Goal: Information Seeking & Learning: Learn about a topic

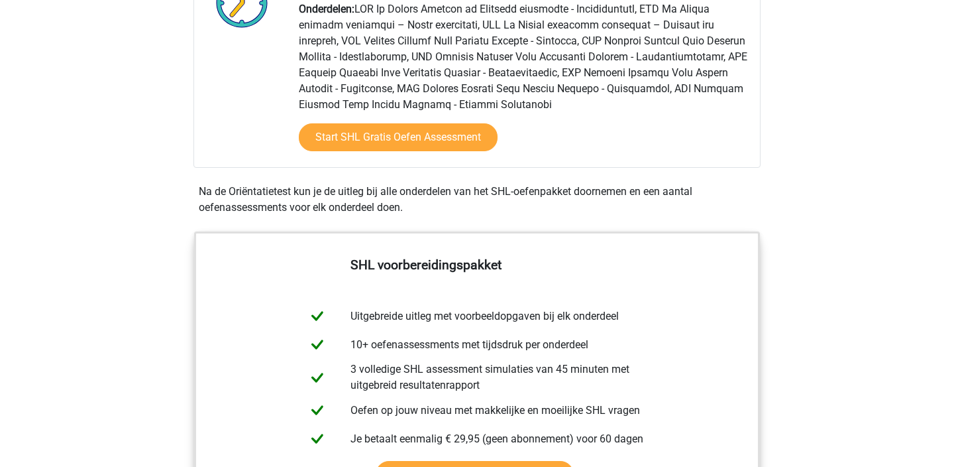
scroll to position [416, 0]
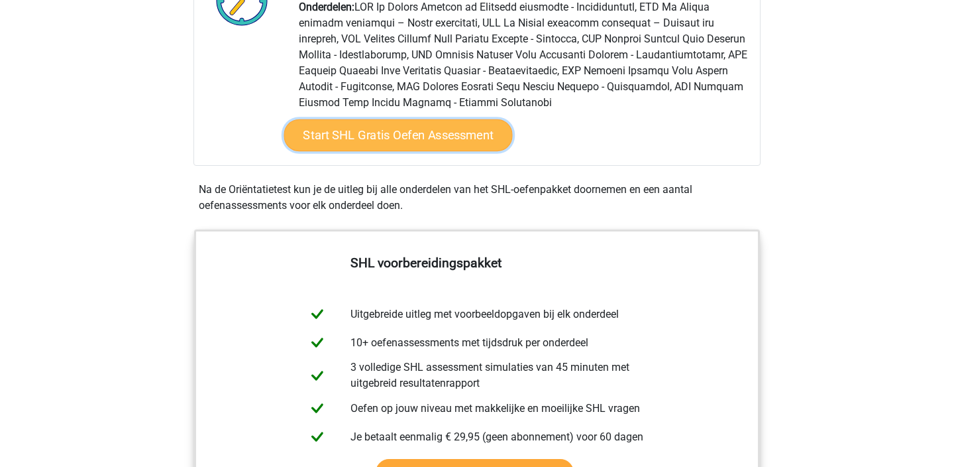
click at [405, 139] on link "Start SHL Gratis Oefen Assessment" at bounding box center [398, 135] width 229 height 32
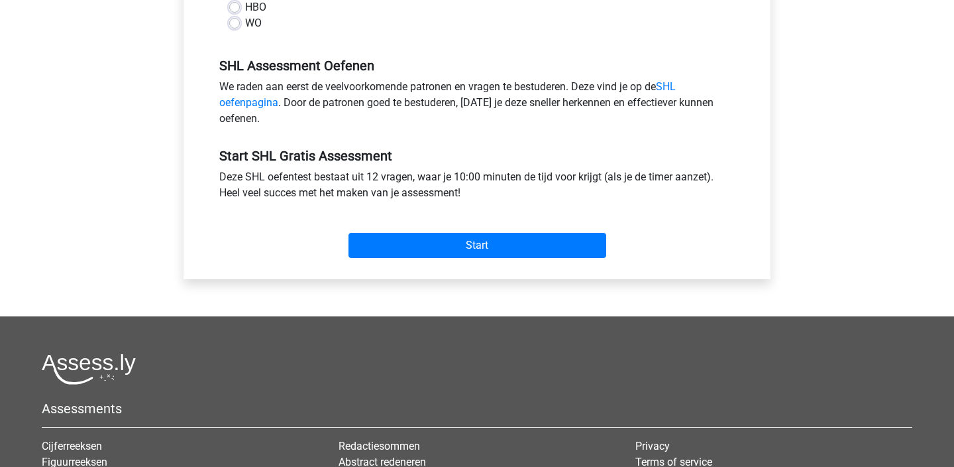
scroll to position [440, 0]
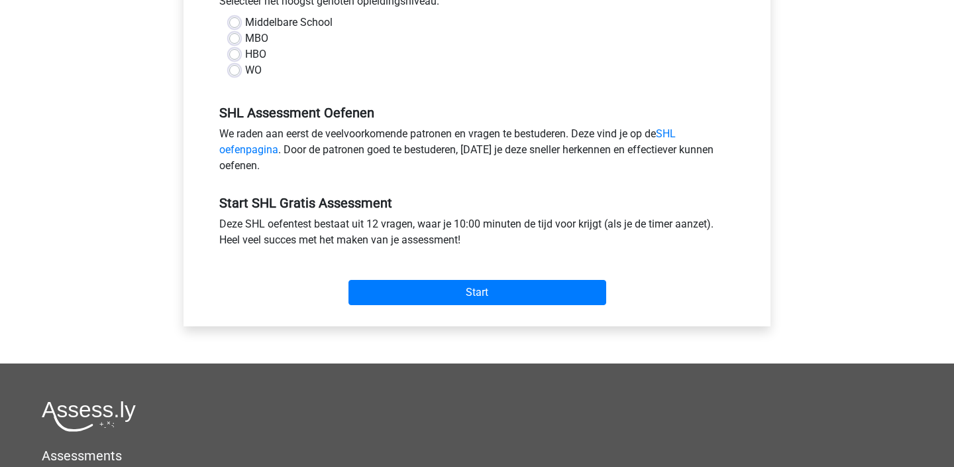
click at [245, 54] on label "HBO" at bounding box center [255, 54] width 21 height 16
click at [234, 54] on input "HBO" at bounding box center [234, 52] width 11 height 13
radio input "true"
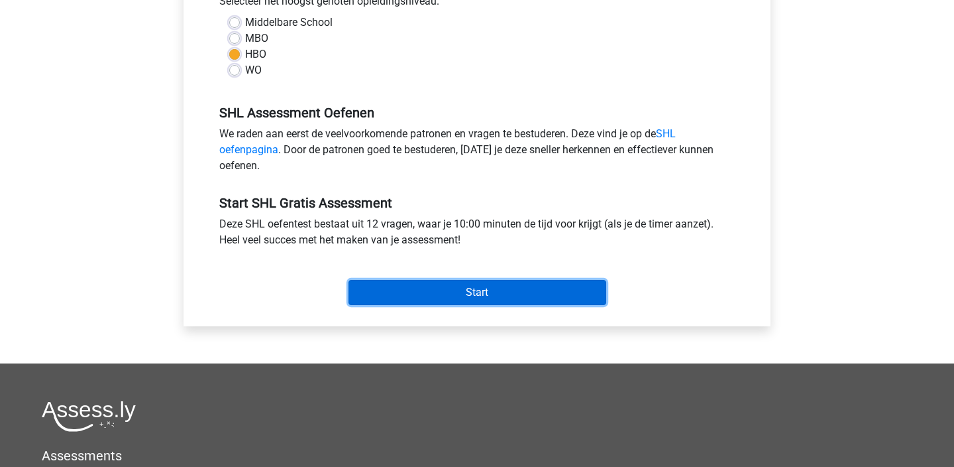
click at [425, 290] on input "Start" at bounding box center [478, 292] width 258 height 25
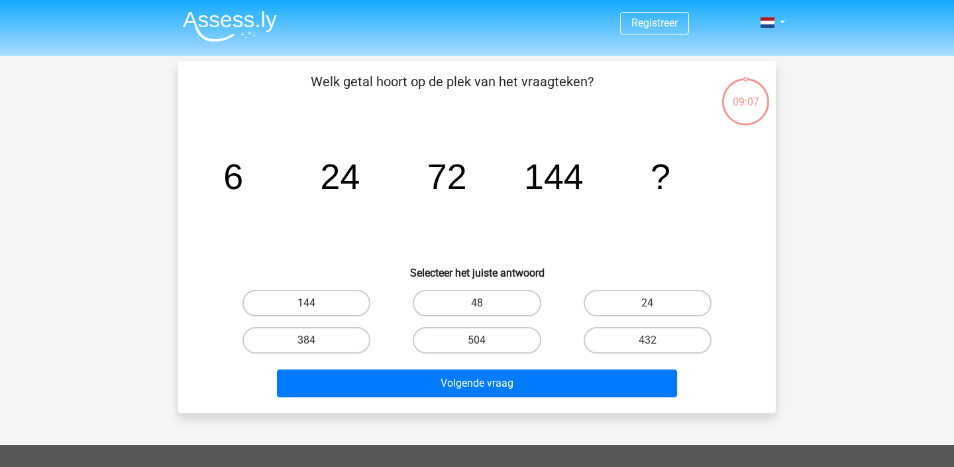
click at [293, 299] on label "144" at bounding box center [307, 303] width 128 height 27
click at [307, 303] on input "144" at bounding box center [311, 307] width 9 height 9
radio input "true"
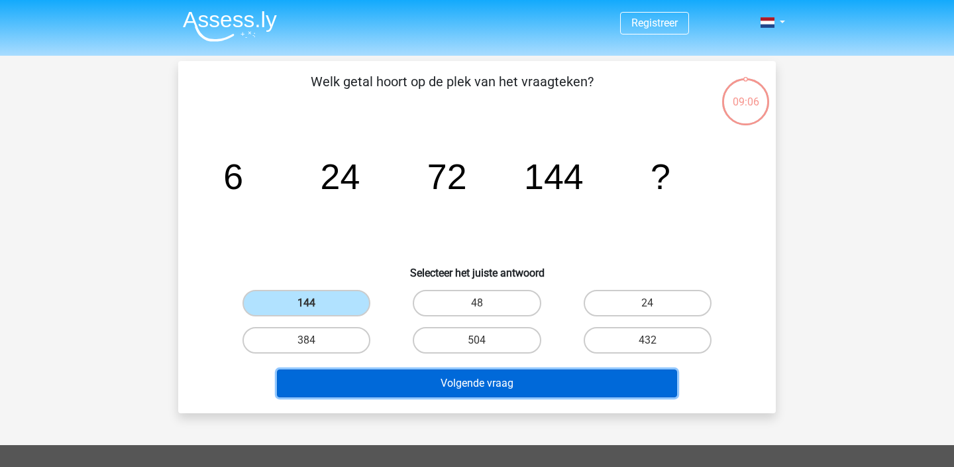
click at [394, 387] on button "Volgende vraag" at bounding box center [477, 383] width 401 height 28
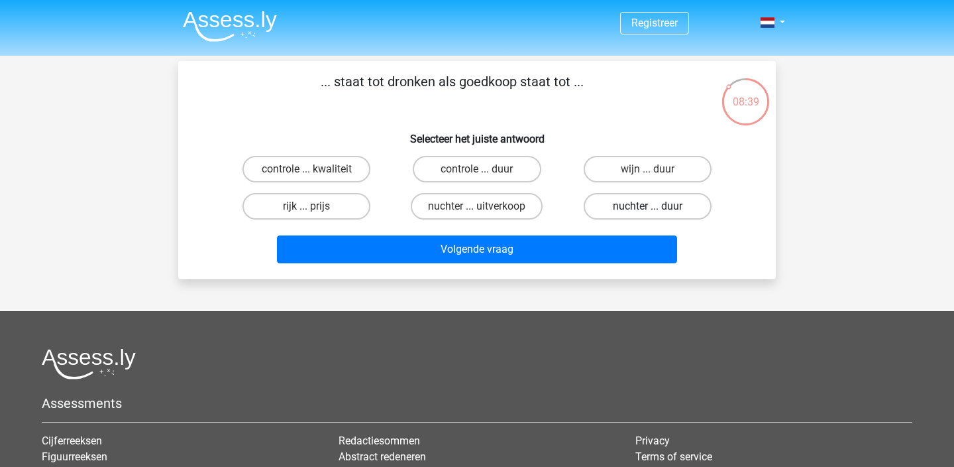
click at [639, 205] on label "nuchter ... duur" at bounding box center [648, 206] width 128 height 27
click at [647, 206] on input "nuchter ... duur" at bounding box center [651, 210] width 9 height 9
radio input "true"
click at [598, 235] on div "Volgende vraag" at bounding box center [477, 251] width 512 height 33
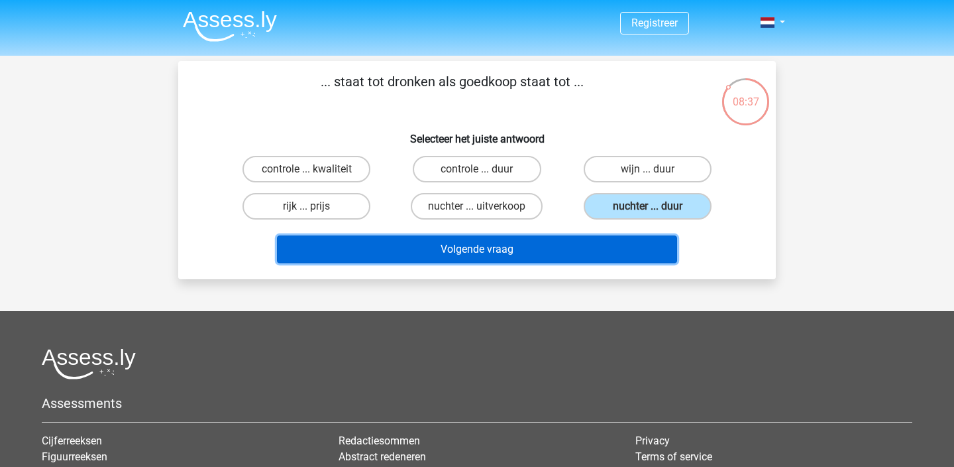
click at [591, 248] on button "Volgende vraag" at bounding box center [477, 249] width 401 height 28
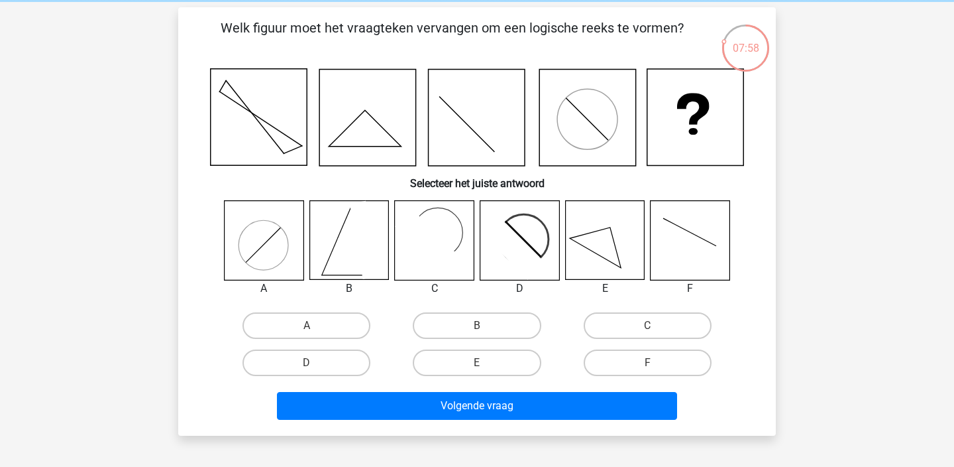
scroll to position [55, 0]
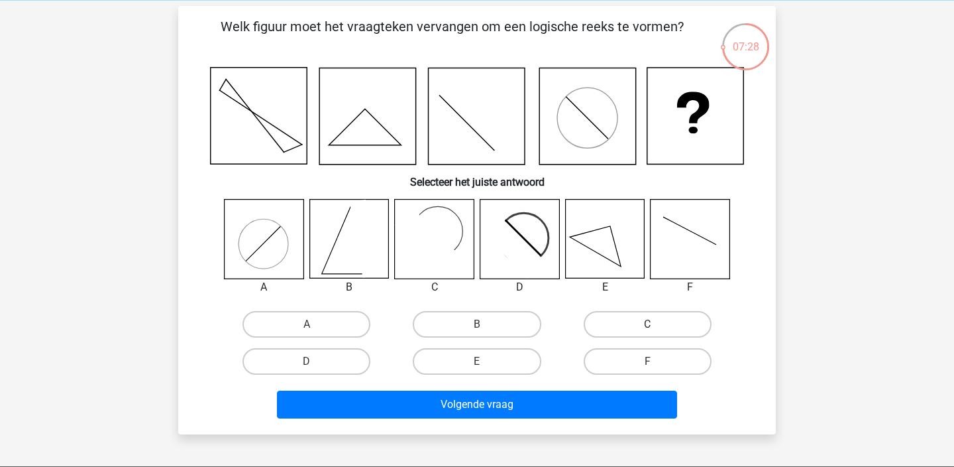
click at [624, 322] on label "C" at bounding box center [648, 324] width 128 height 27
click at [647, 324] on input "C" at bounding box center [651, 328] width 9 height 9
radio input "true"
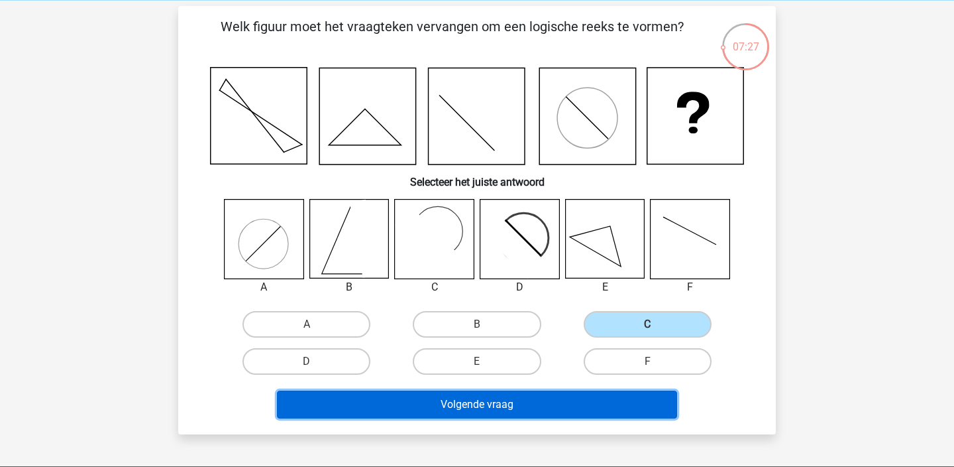
click at [531, 391] on button "Volgende vraag" at bounding box center [477, 404] width 401 height 28
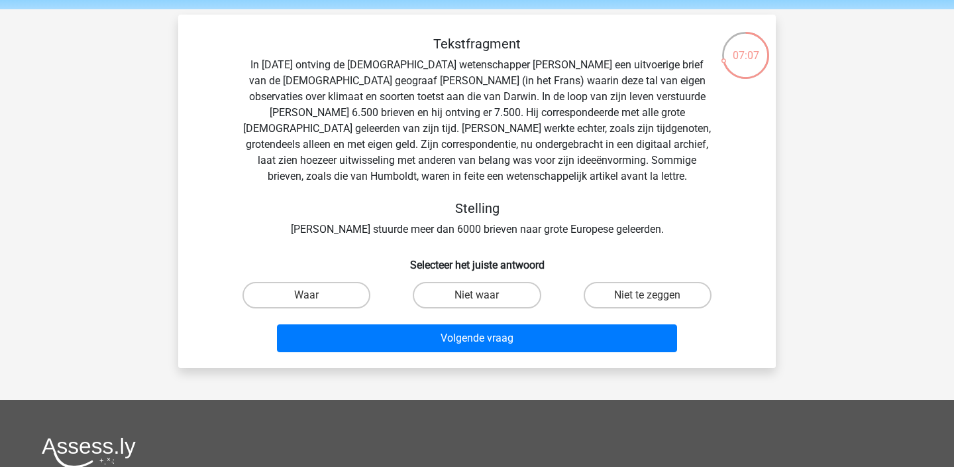
scroll to position [45, 0]
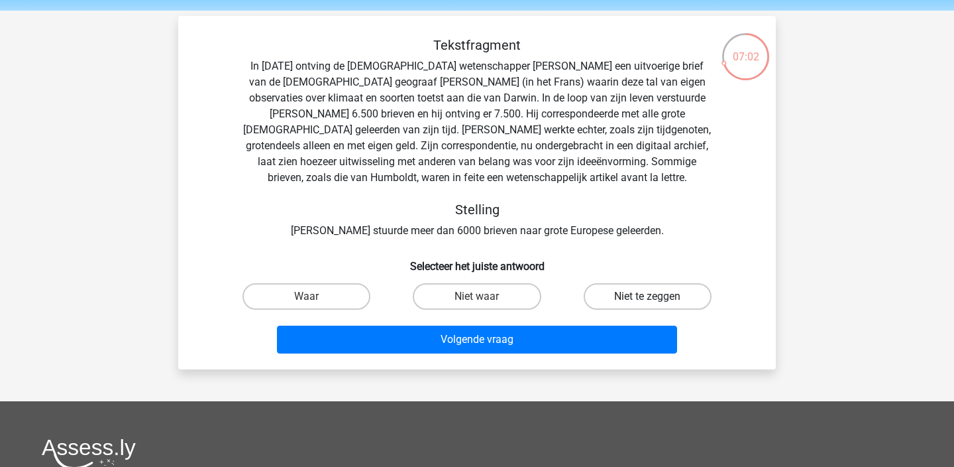
click at [622, 303] on label "Niet te zeggen" at bounding box center [648, 296] width 128 height 27
click at [647, 303] on input "Niet te zeggen" at bounding box center [651, 300] width 9 height 9
radio input "true"
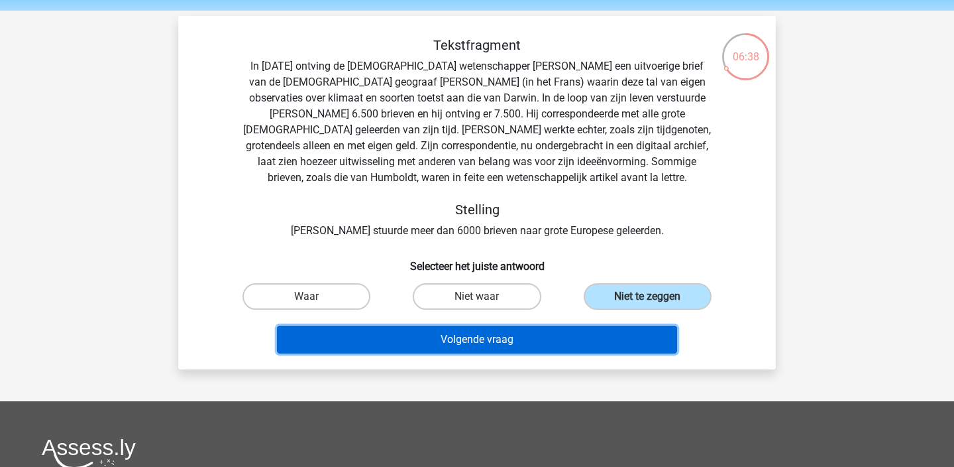
click at [563, 339] on button "Volgende vraag" at bounding box center [477, 339] width 401 height 28
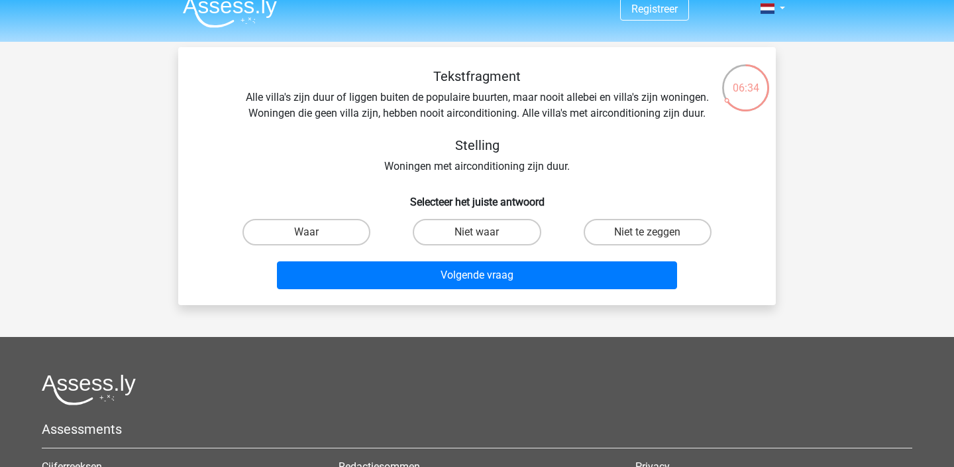
scroll to position [13, 0]
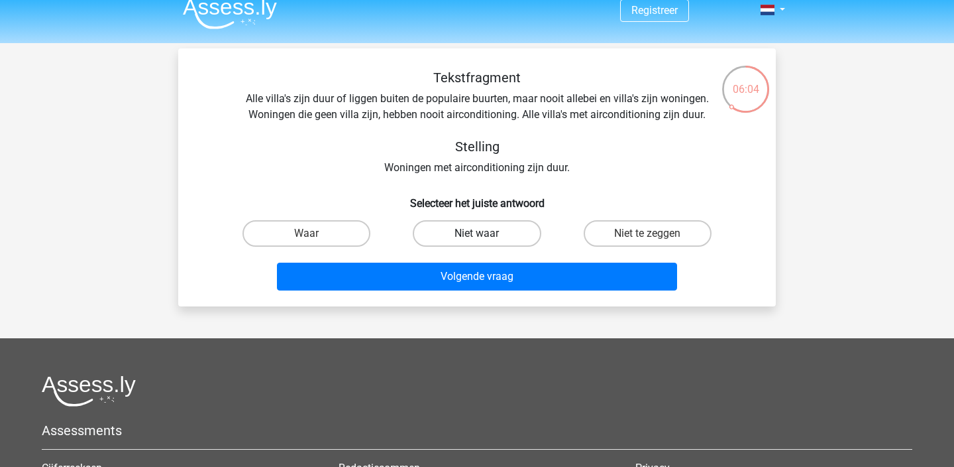
click at [511, 237] on label "Niet waar" at bounding box center [477, 233] width 128 height 27
click at [486, 237] on input "Niet waar" at bounding box center [481, 237] width 9 height 9
radio input "true"
click at [326, 232] on label "Waar" at bounding box center [307, 233] width 128 height 27
click at [315, 233] on input "Waar" at bounding box center [311, 237] width 9 height 9
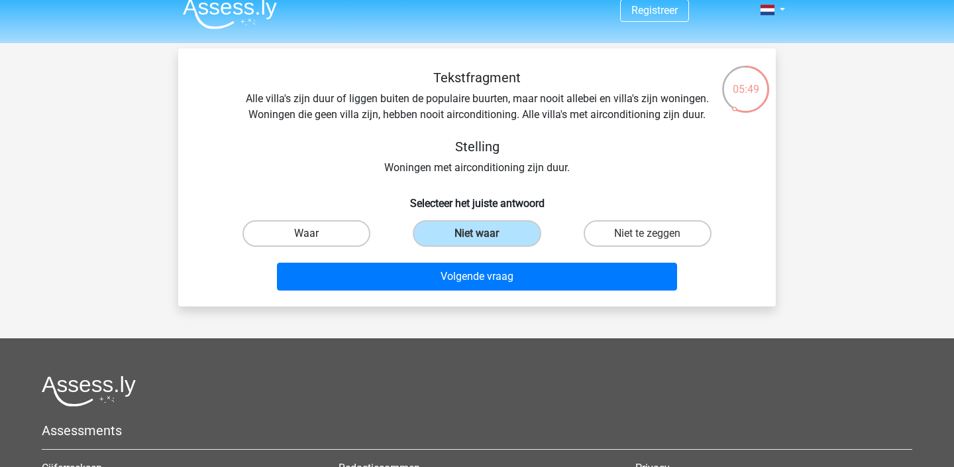
radio input "true"
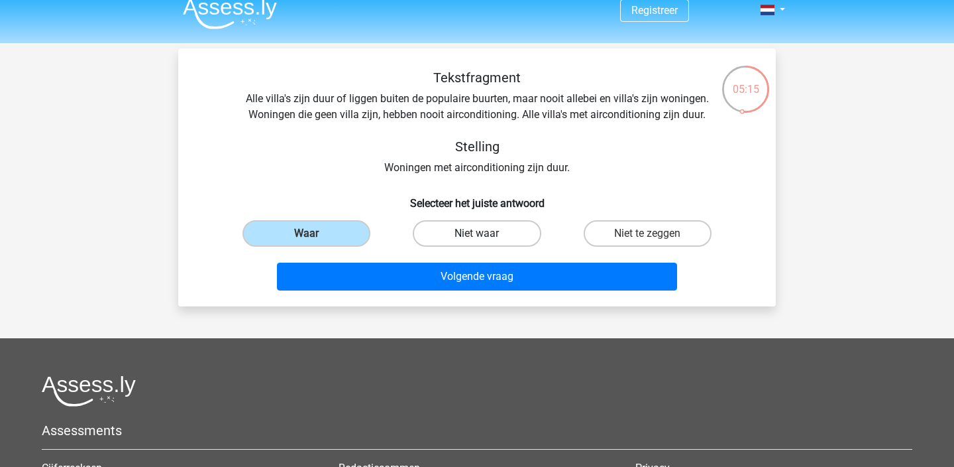
click at [447, 229] on label "Niet waar" at bounding box center [477, 233] width 128 height 27
click at [477, 233] on input "Niet waar" at bounding box center [481, 237] width 9 height 9
radio input "true"
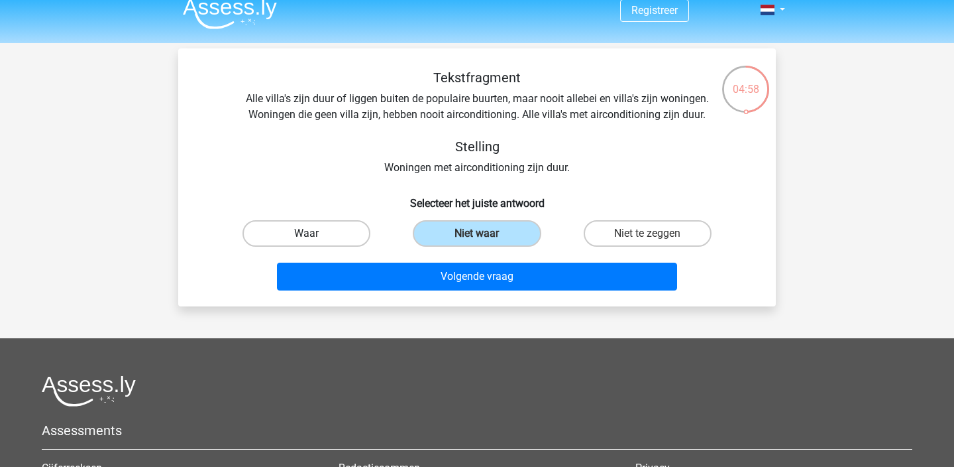
click at [339, 235] on label "Waar" at bounding box center [307, 233] width 128 height 27
click at [315, 235] on input "Waar" at bounding box center [311, 237] width 9 height 9
radio input "true"
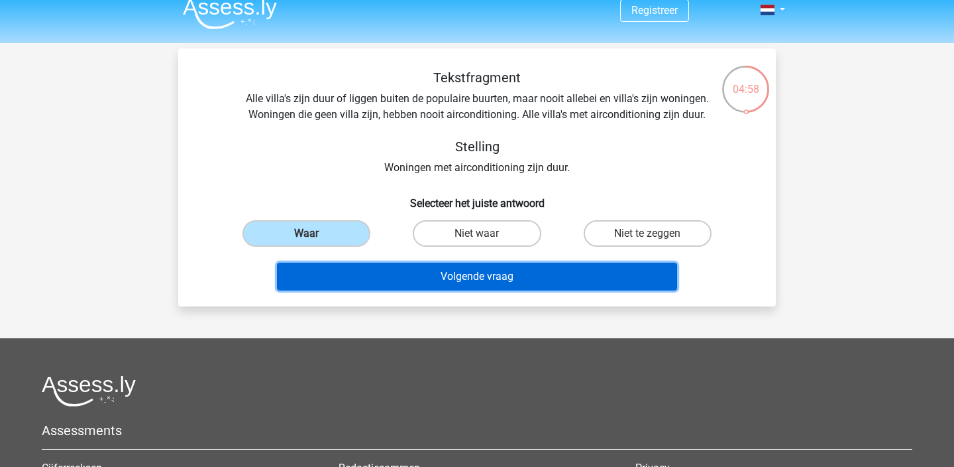
click at [395, 279] on button "Volgende vraag" at bounding box center [477, 276] width 401 height 28
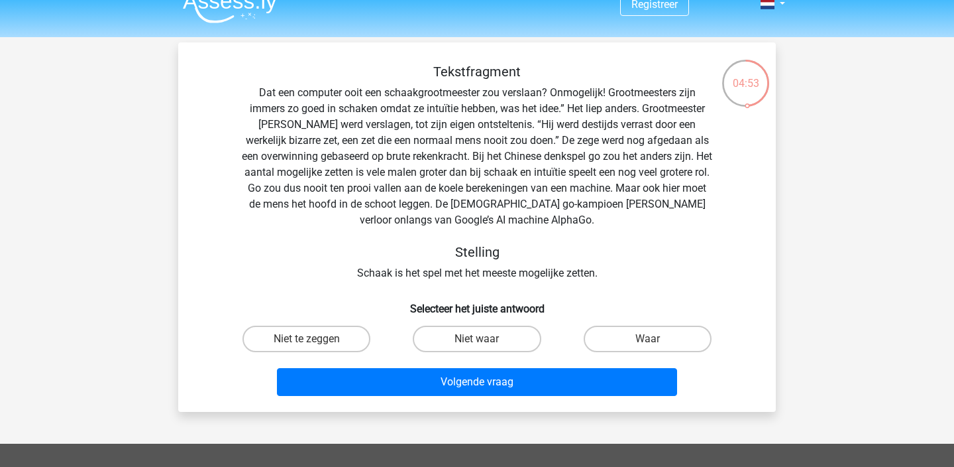
scroll to position [17, 0]
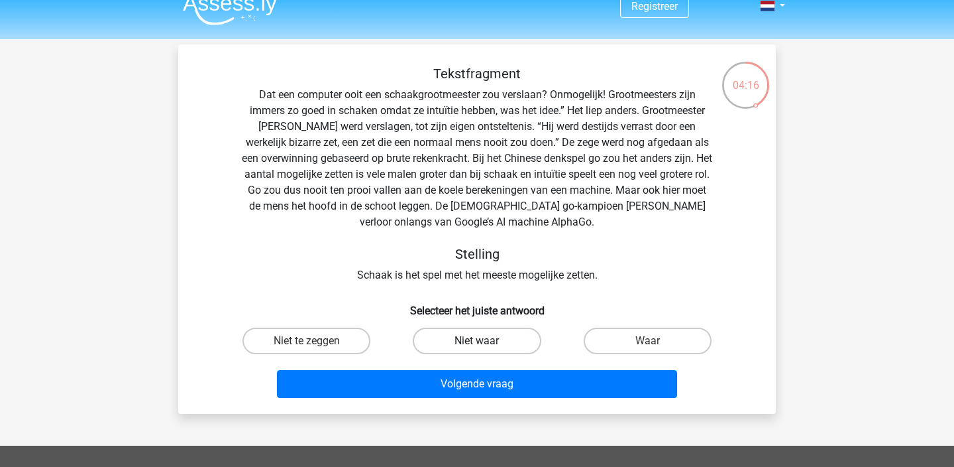
click at [431, 335] on label "Niet waar" at bounding box center [477, 340] width 128 height 27
click at [477, 341] on input "Niet waar" at bounding box center [481, 345] width 9 height 9
radio input "true"
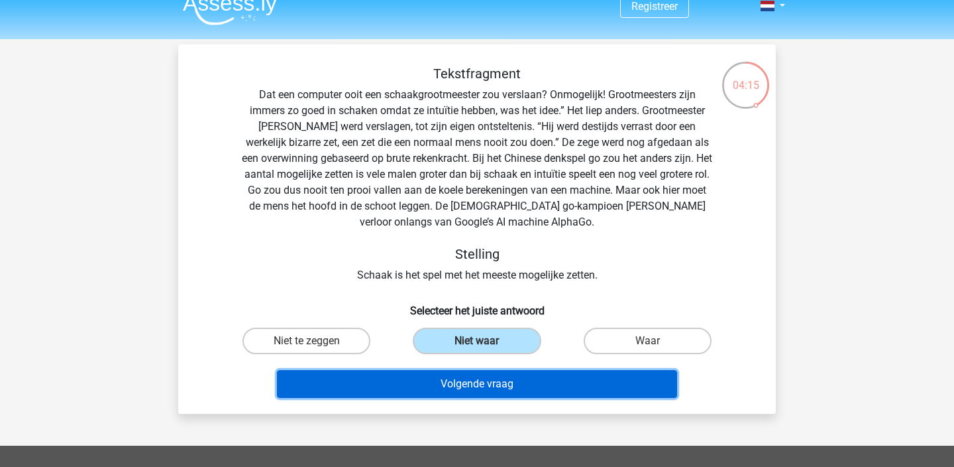
click at [431, 395] on button "Volgende vraag" at bounding box center [477, 384] width 401 height 28
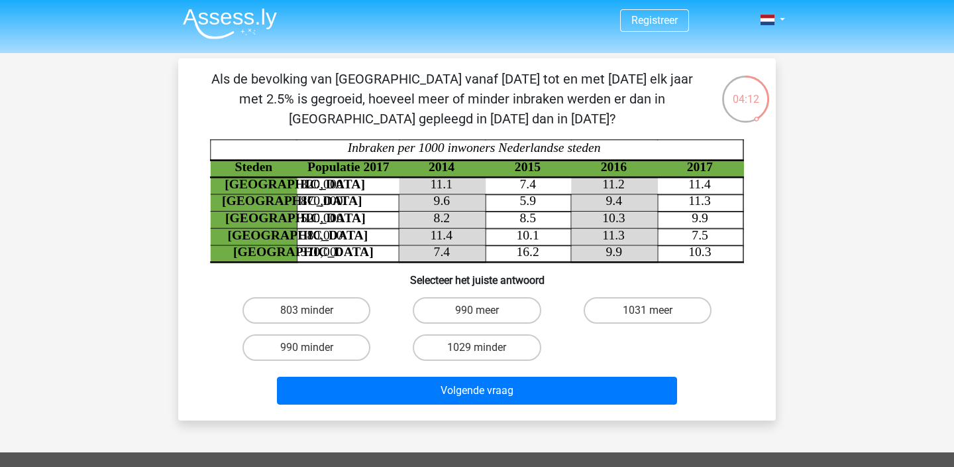
scroll to position [0, 0]
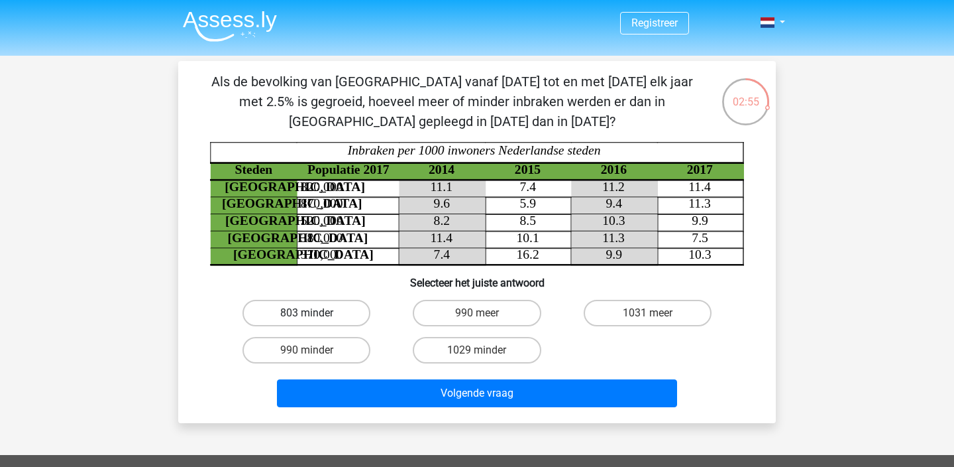
click at [328, 316] on label "803 minder" at bounding box center [307, 313] width 128 height 27
click at [315, 316] on input "803 minder" at bounding box center [311, 317] width 9 height 9
radio input "true"
click at [438, 314] on label "990 meer" at bounding box center [477, 313] width 128 height 27
click at [477, 314] on input "990 meer" at bounding box center [481, 317] width 9 height 9
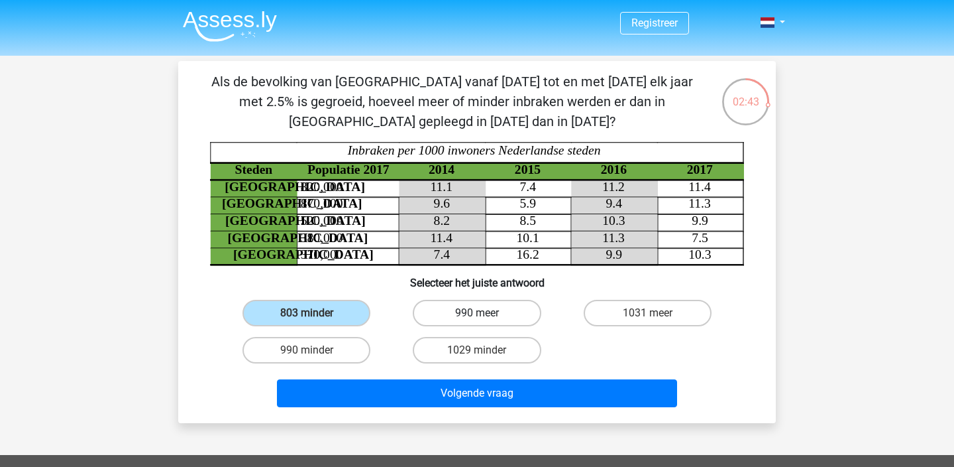
radio input "true"
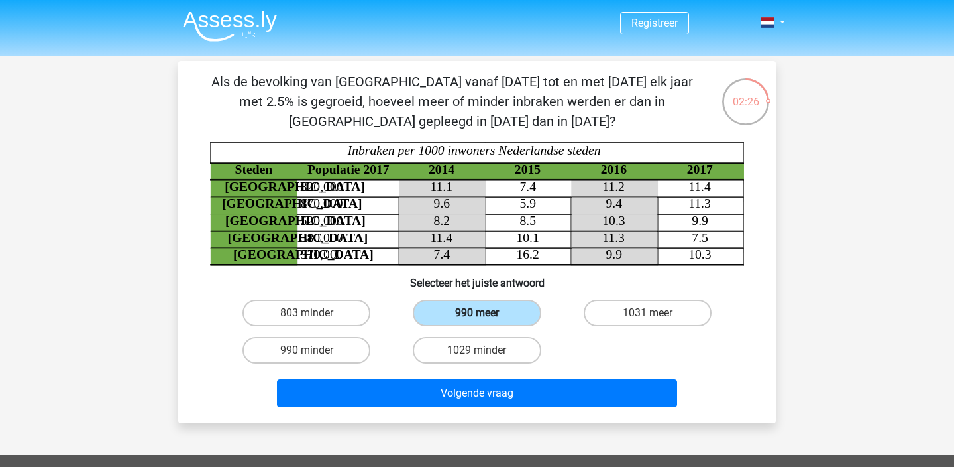
click at [435, 319] on label "990 meer" at bounding box center [477, 313] width 128 height 27
click at [477, 319] on input "990 meer" at bounding box center [481, 317] width 9 height 9
click at [445, 311] on label "990 meer" at bounding box center [477, 313] width 128 height 27
click at [477, 313] on input "990 meer" at bounding box center [481, 317] width 9 height 9
click at [311, 302] on label "803 minder" at bounding box center [307, 313] width 128 height 27
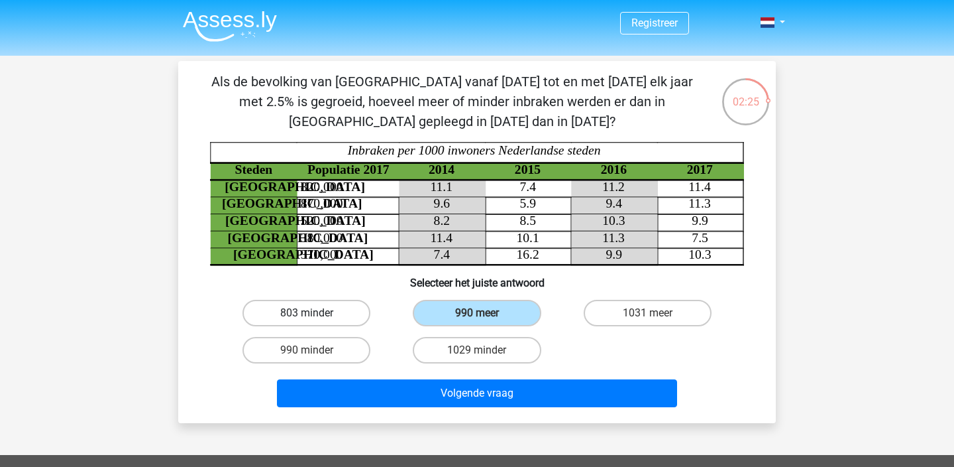
click at [311, 313] on input "803 minder" at bounding box center [311, 317] width 9 height 9
radio input "true"
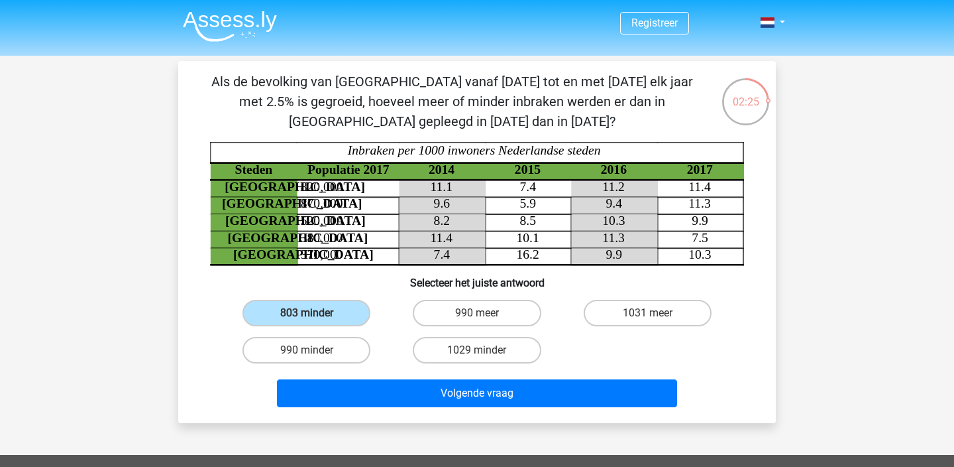
click at [314, 316] on input "803 minder" at bounding box center [311, 317] width 9 height 9
click at [437, 311] on label "990 meer" at bounding box center [477, 313] width 128 height 27
click at [477, 313] on input "990 meer" at bounding box center [481, 317] width 9 height 9
radio input "true"
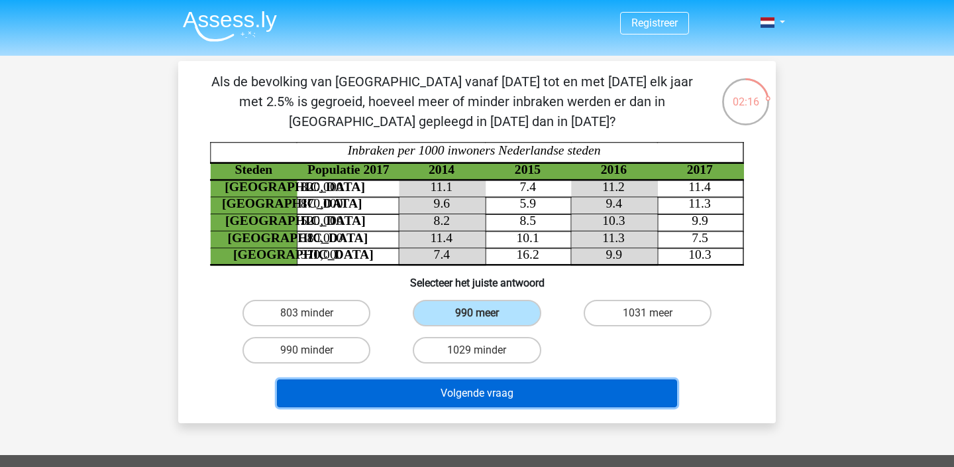
click at [467, 380] on button "Volgende vraag" at bounding box center [477, 393] width 401 height 28
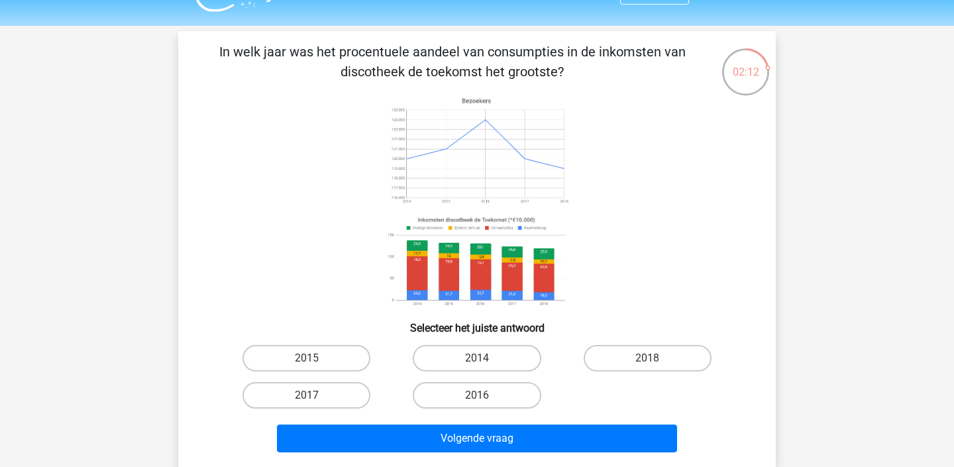
scroll to position [29, 0]
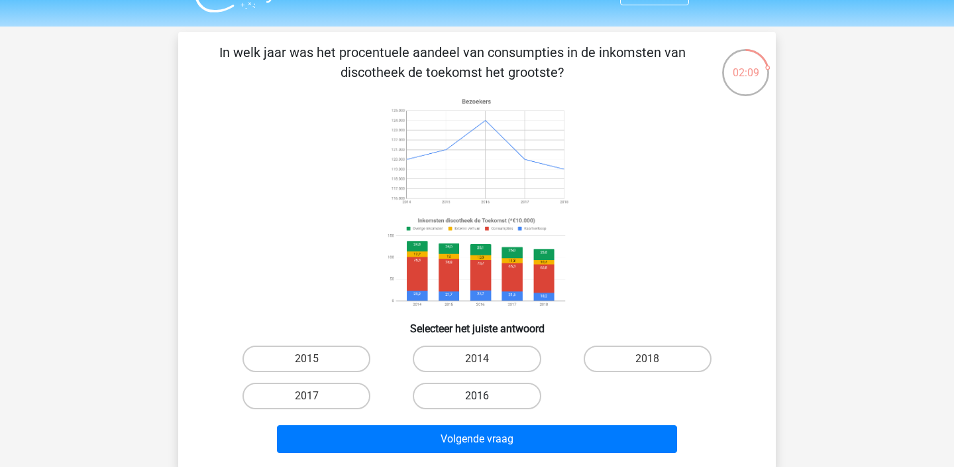
click at [454, 394] on label "2016" at bounding box center [477, 395] width 128 height 27
click at [477, 396] on input "2016" at bounding box center [481, 400] width 9 height 9
radio input "true"
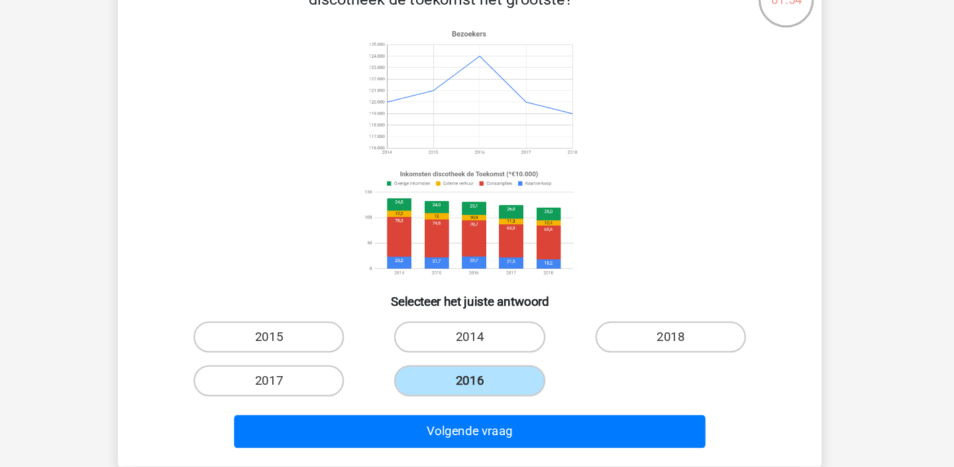
scroll to position [35, 0]
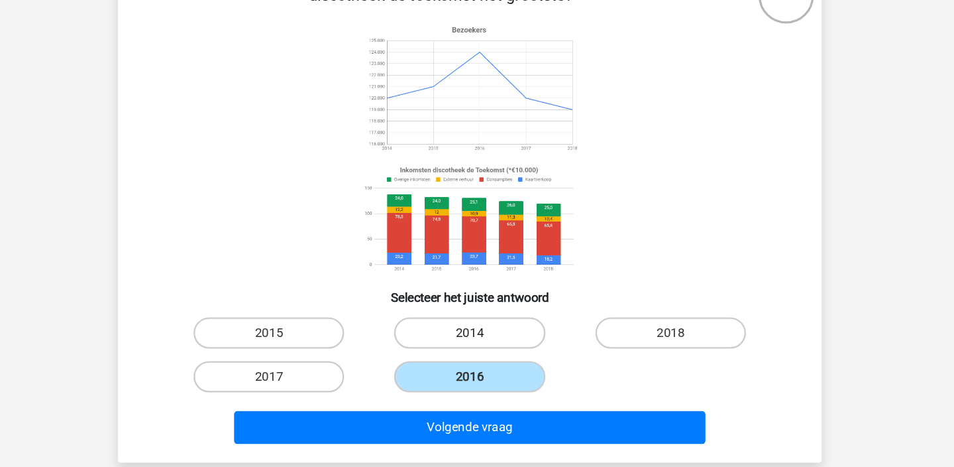
click at [483, 347] on label "2014" at bounding box center [477, 352] width 128 height 27
click at [483, 353] on input "2014" at bounding box center [481, 357] width 9 height 9
radio input "true"
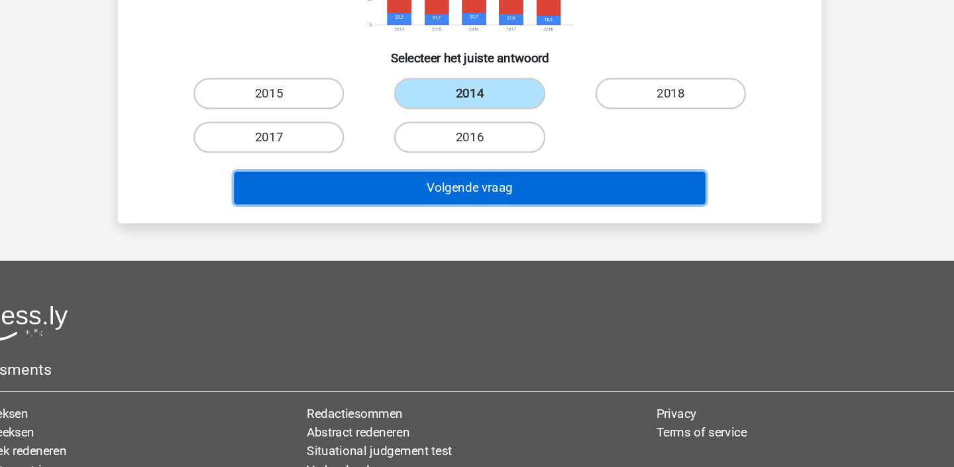
click at [512, 230] on button "Volgende vraag" at bounding box center [477, 230] width 401 height 28
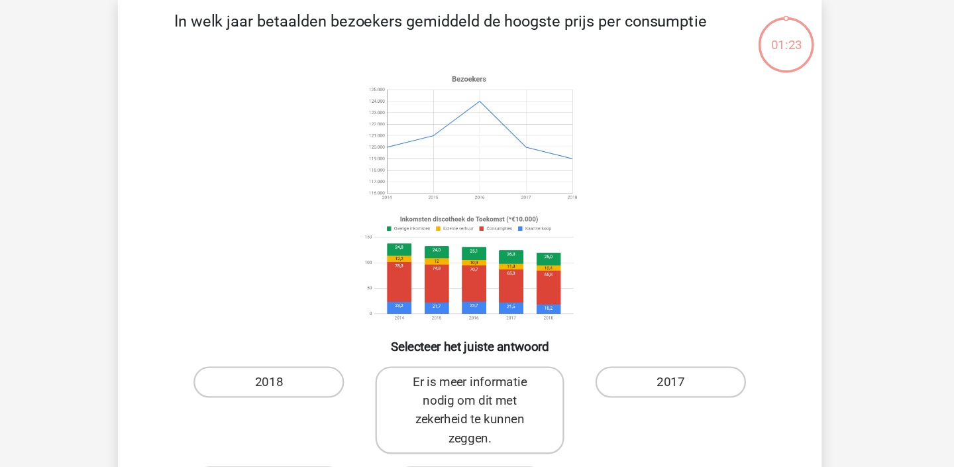
scroll to position [61, 0]
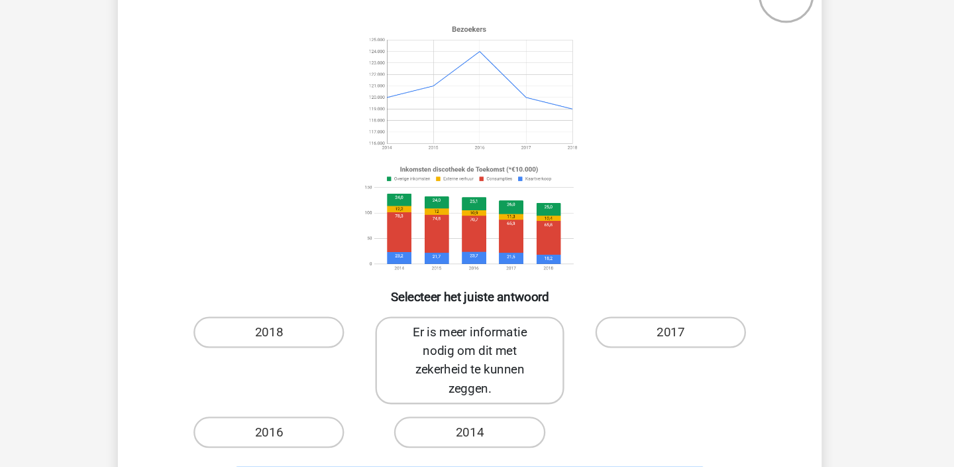
click at [514, 339] on label "Er is meer informatie nodig om dit met zekerheid te kunnen zeggen." at bounding box center [477, 350] width 160 height 74
click at [486, 335] on input "Er is meer informatie nodig om dit met zekerheid te kunnen zeggen." at bounding box center [481, 331] width 9 height 9
radio input "true"
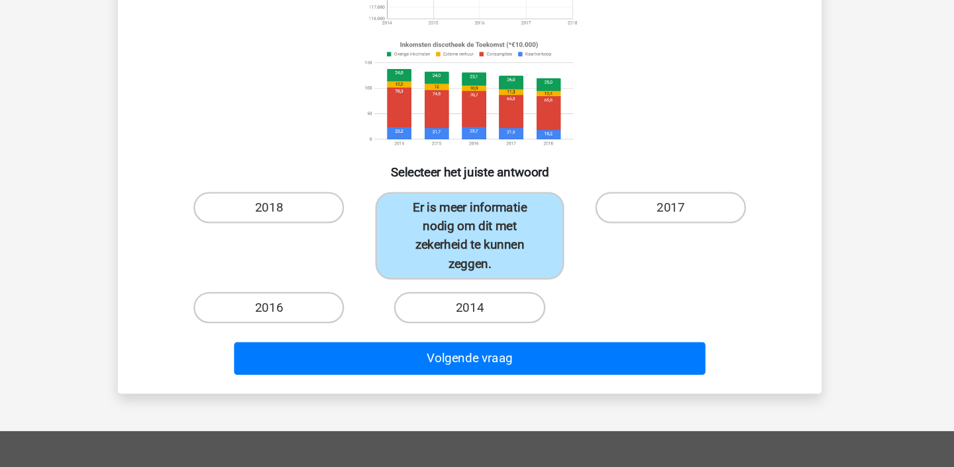
scroll to position [257, 0]
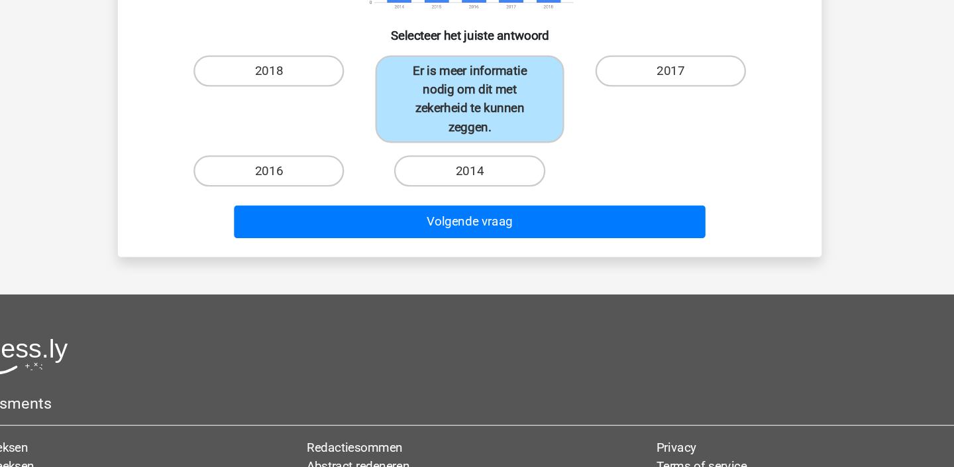
click at [571, 272] on div "Volgende vraag" at bounding box center [477, 261] width 512 height 33
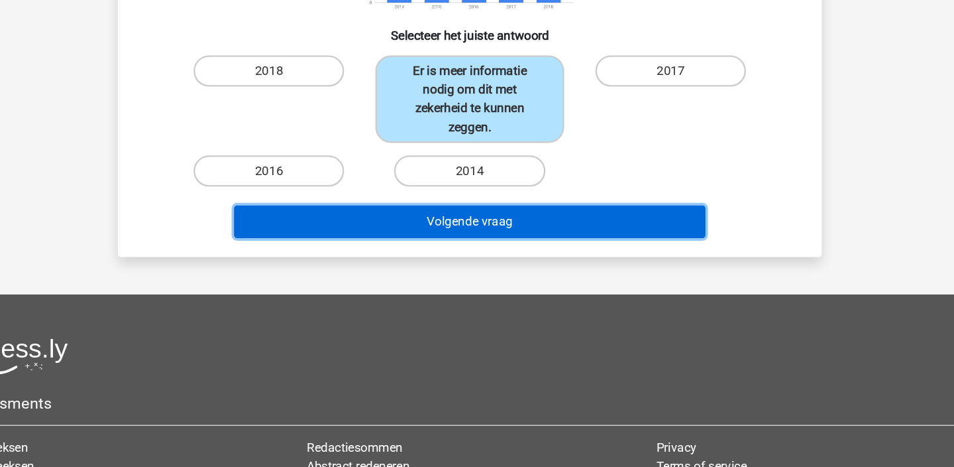
click at [563, 258] on button "Volgende vraag" at bounding box center [477, 259] width 401 height 28
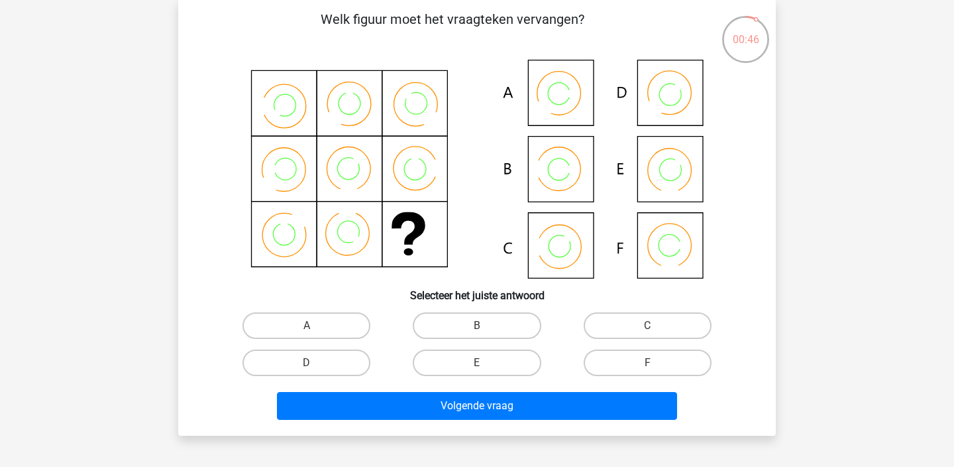
scroll to position [64, 0]
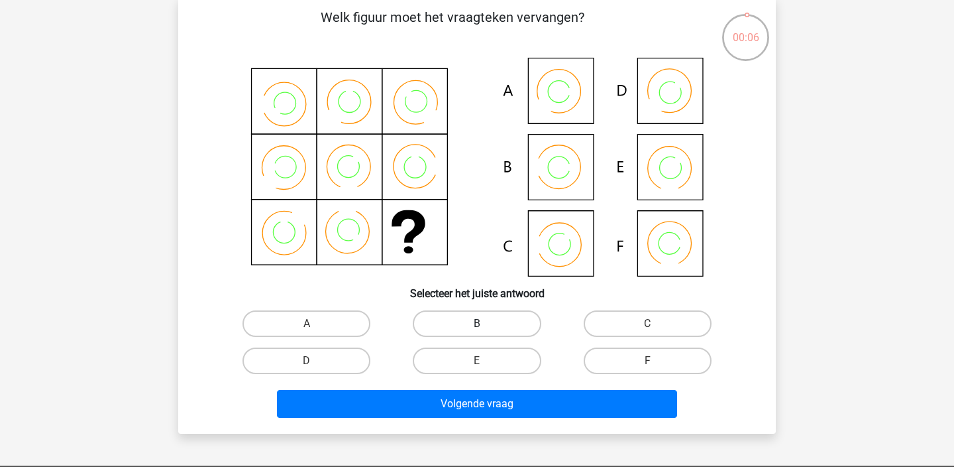
click at [510, 323] on label "B" at bounding box center [477, 323] width 128 height 27
click at [486, 323] on input "B" at bounding box center [481, 327] width 9 height 9
radio input "true"
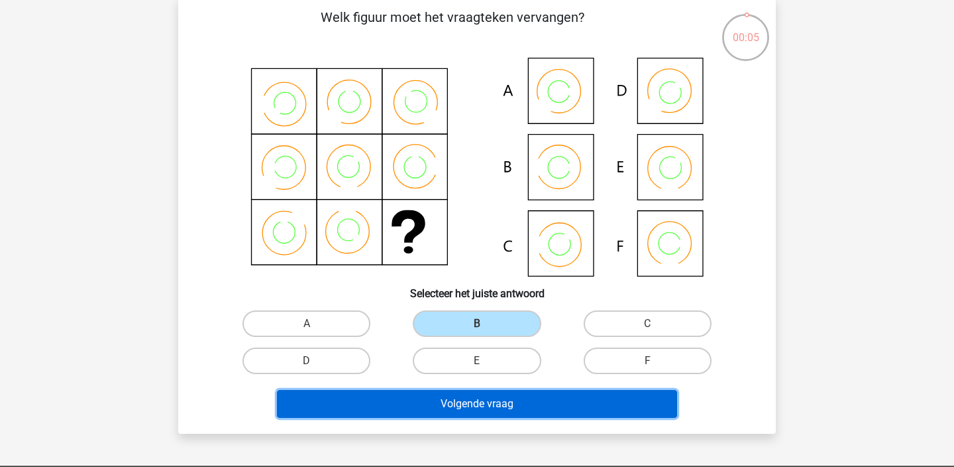
click at [510, 414] on button "Volgende vraag" at bounding box center [477, 404] width 401 height 28
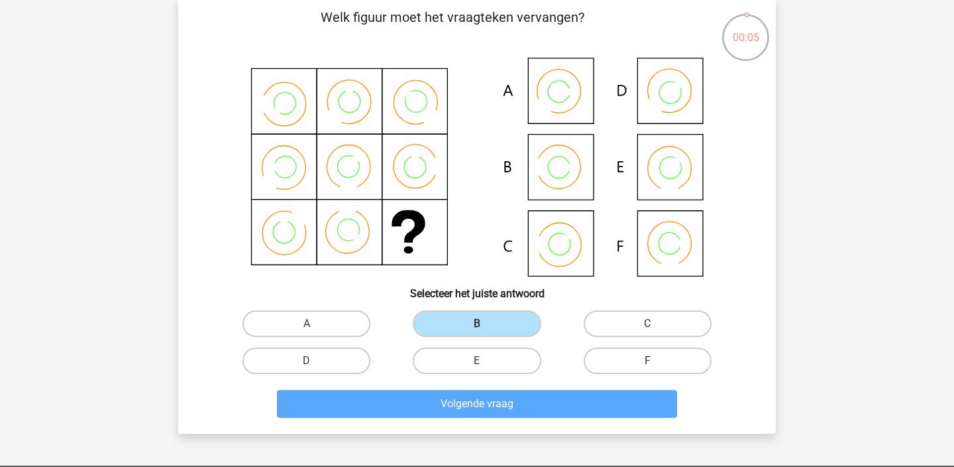
scroll to position [61, 0]
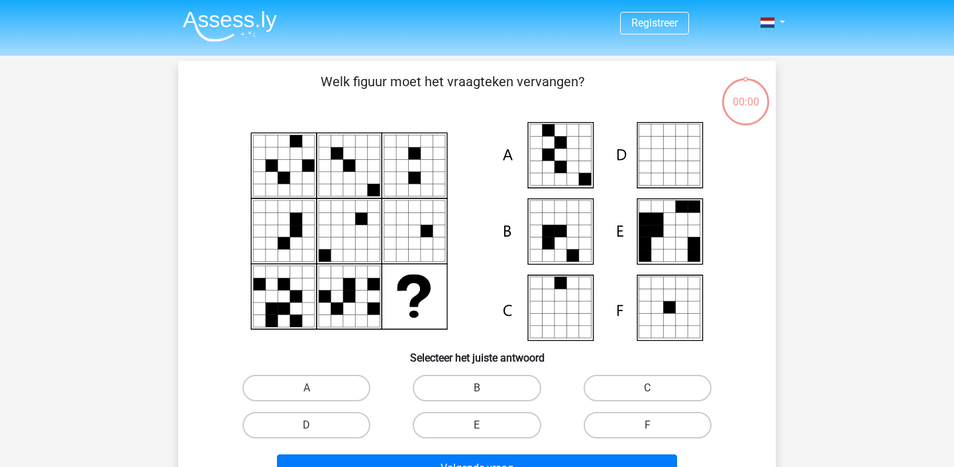
scroll to position [61, 0]
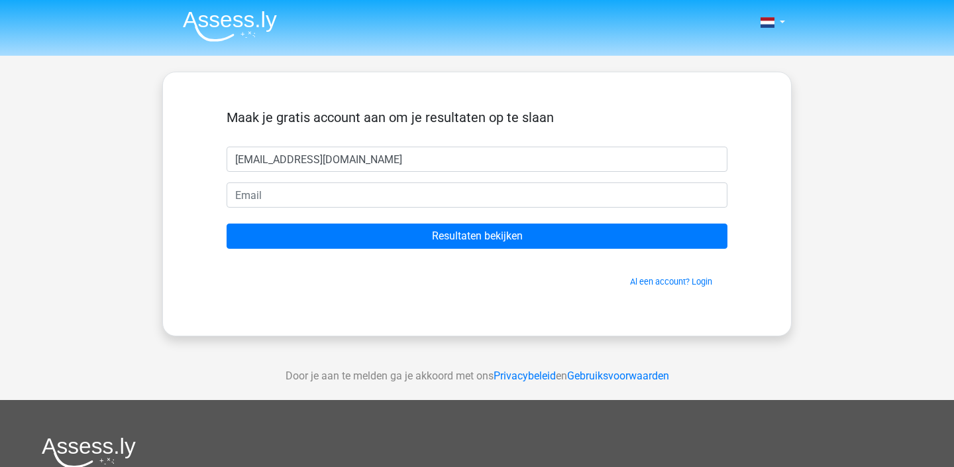
type input "[EMAIL_ADDRESS][DOMAIN_NAME]"
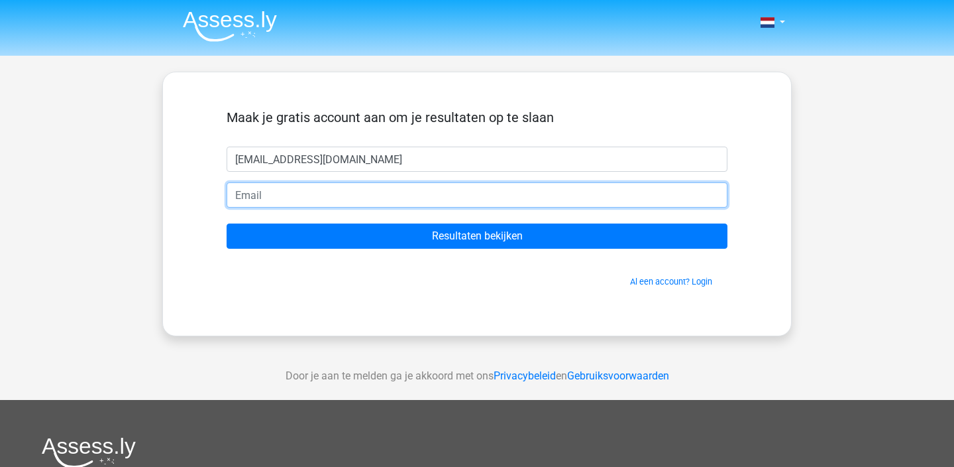
click at [486, 184] on input "email" at bounding box center [477, 194] width 501 height 25
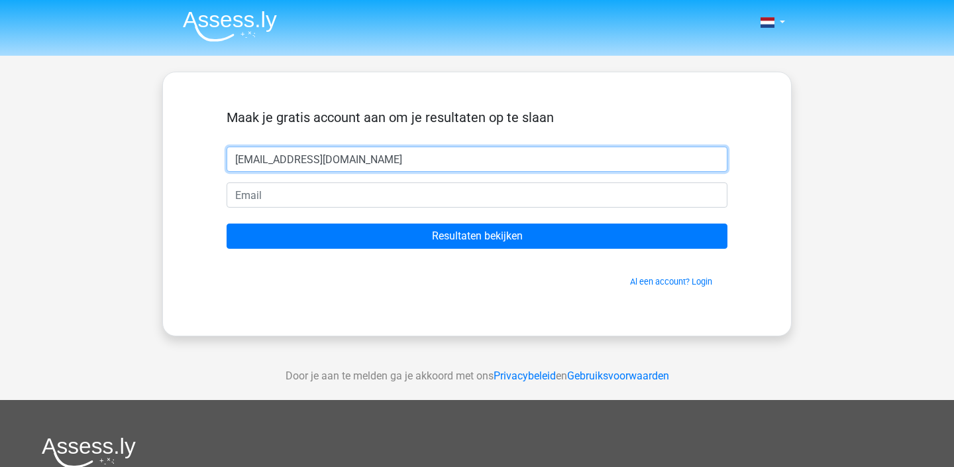
drag, startPoint x: 457, startPoint y: 160, endPoint x: 180, endPoint y: 164, distance: 277.7
click at [180, 164] on div "Maak je gratis account aan om je resultaten op te slaan [EMAIL_ADDRESS][DOMAIN_…" at bounding box center [477, 204] width 630 height 264
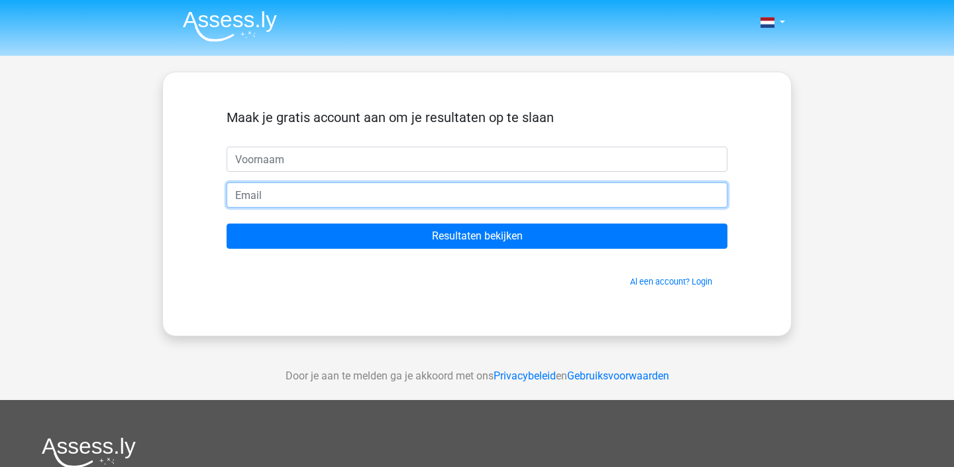
click at [231, 182] on input "email" at bounding box center [477, 194] width 501 height 25
paste input "[EMAIL_ADDRESS][DOMAIN_NAME]"
type input "[EMAIL_ADDRESS][DOMAIN_NAME]"
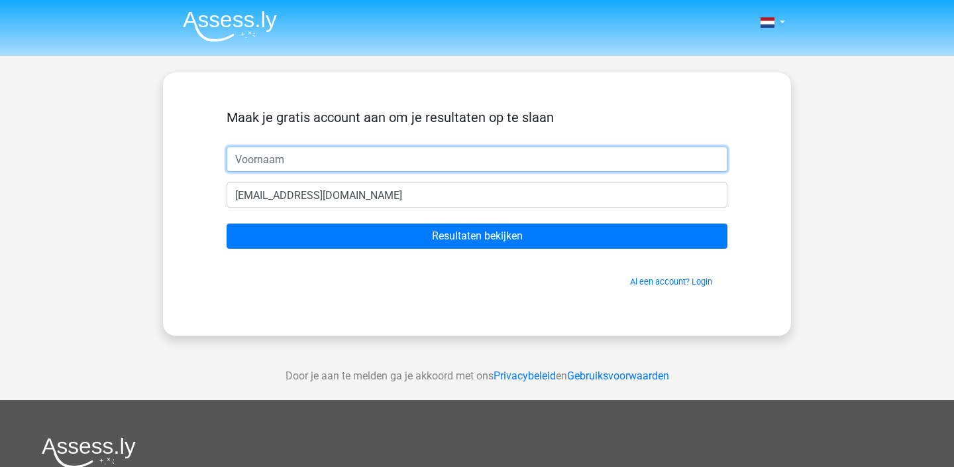
click at [274, 162] on input "text" at bounding box center [477, 158] width 501 height 25
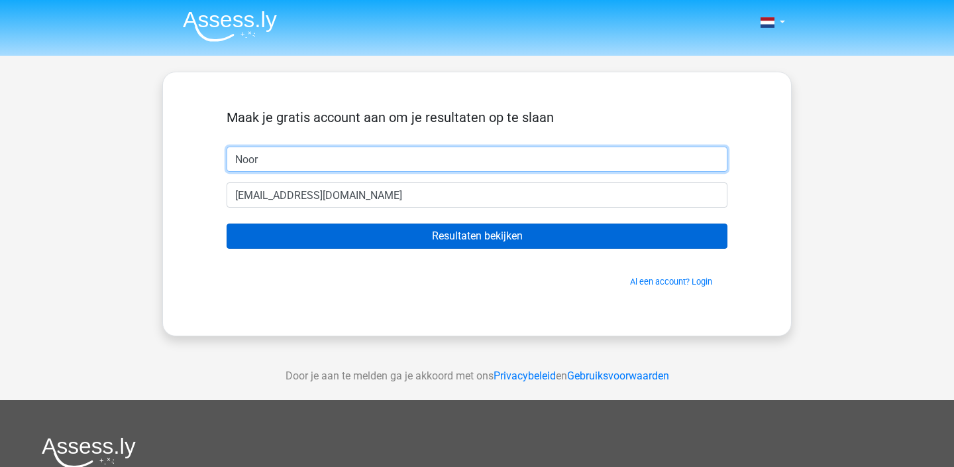
type input "Noor"
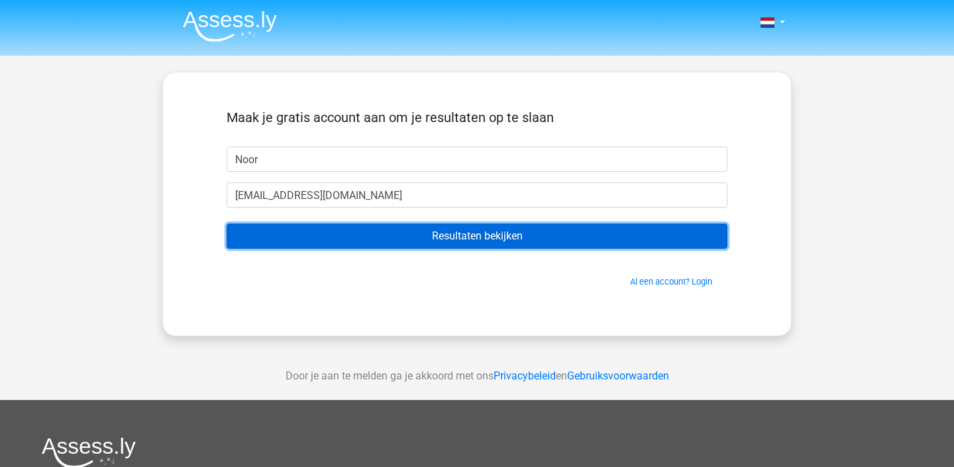
click at [370, 231] on input "Resultaten bekijken" at bounding box center [477, 235] width 501 height 25
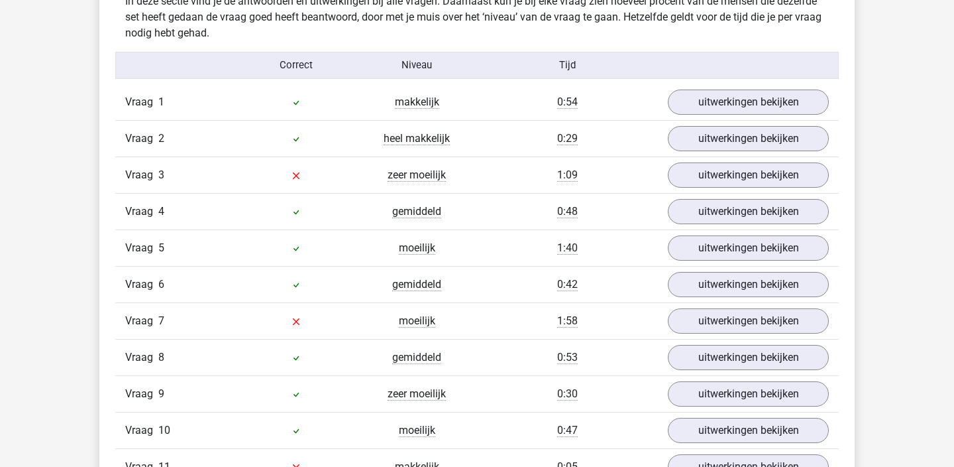
scroll to position [1832, 0]
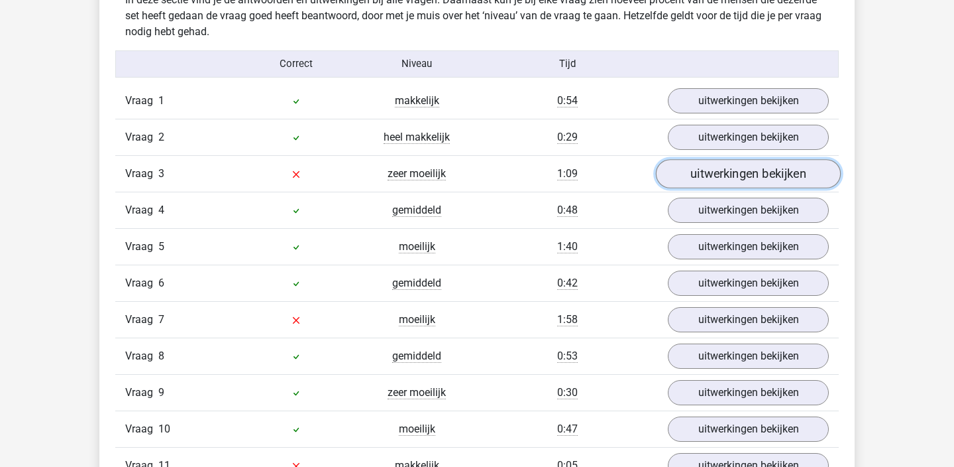
click at [712, 170] on link "uitwerkingen bekijken" at bounding box center [748, 173] width 185 height 29
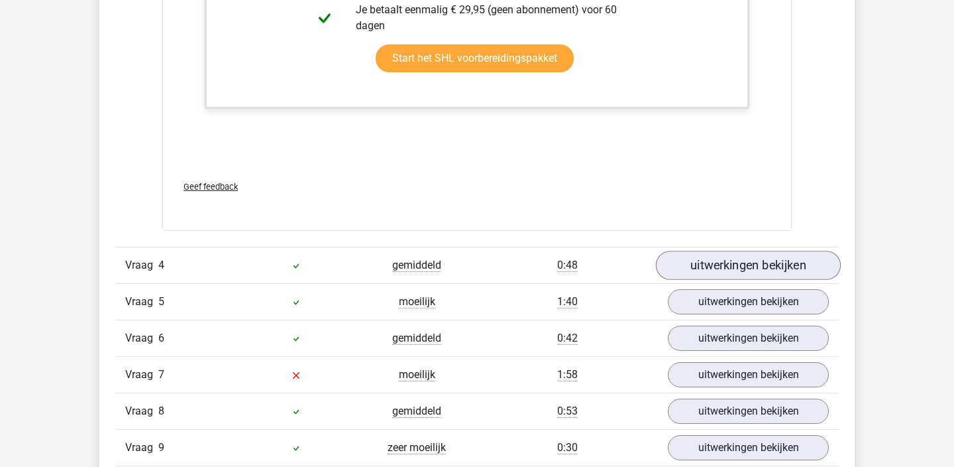
scroll to position [2882, 0]
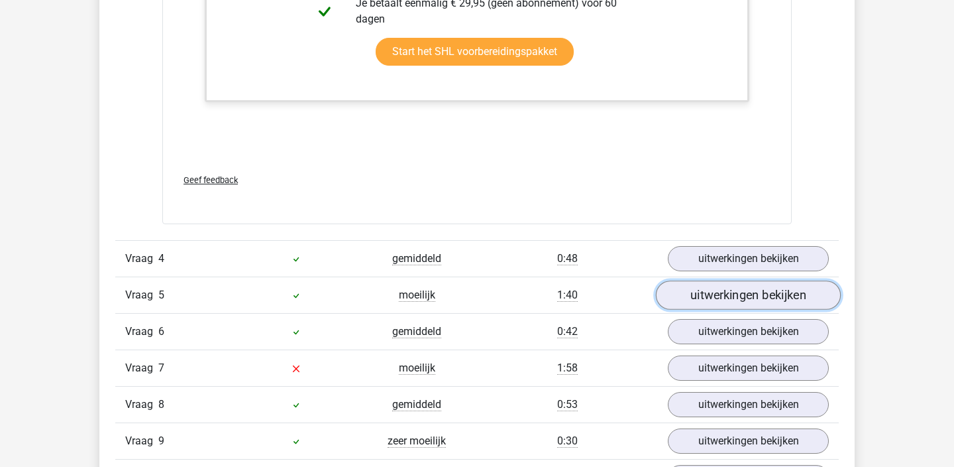
click at [693, 292] on link "uitwerkingen bekijken" at bounding box center [748, 295] width 185 height 29
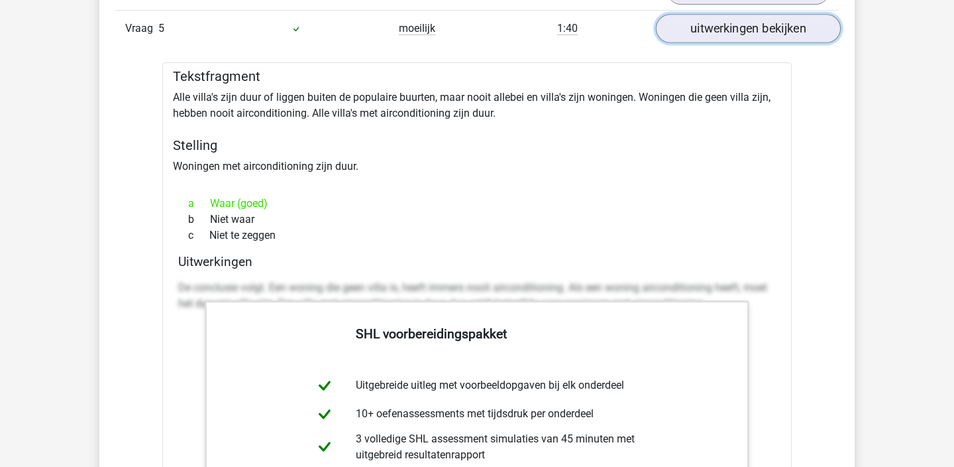
scroll to position [3084, 0]
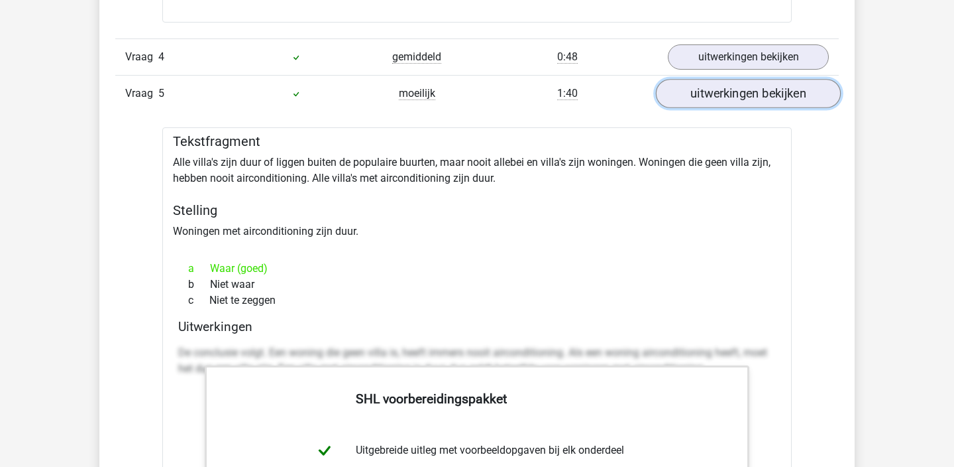
click at [706, 95] on link "uitwerkingen bekijken" at bounding box center [748, 94] width 185 height 29
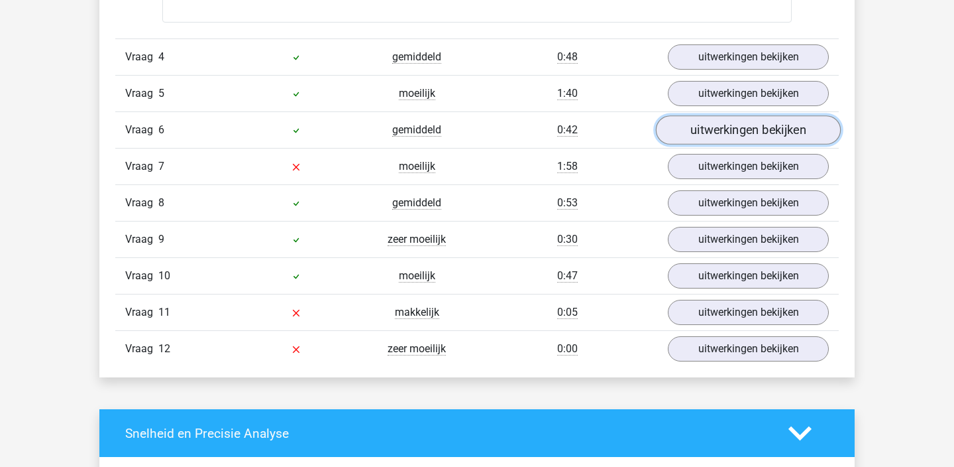
click at [699, 133] on link "uitwerkingen bekijken" at bounding box center [748, 130] width 185 height 29
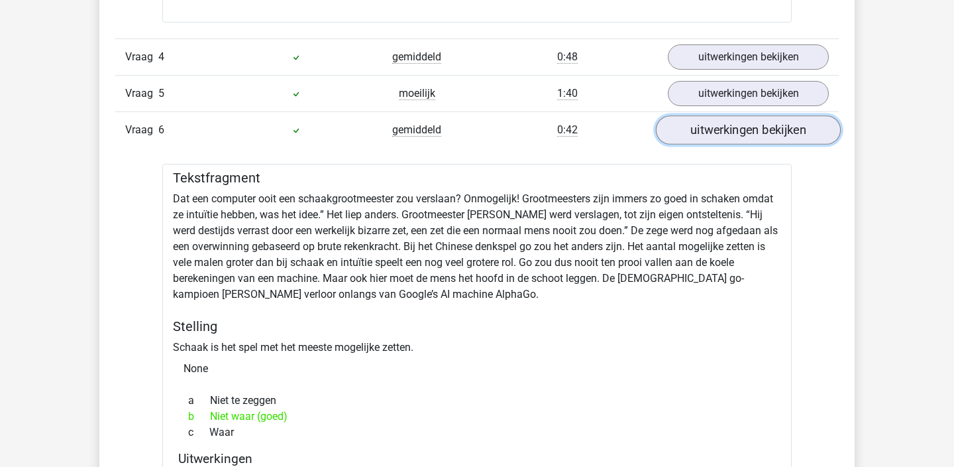
click at [699, 134] on link "uitwerkingen bekijken" at bounding box center [748, 130] width 185 height 29
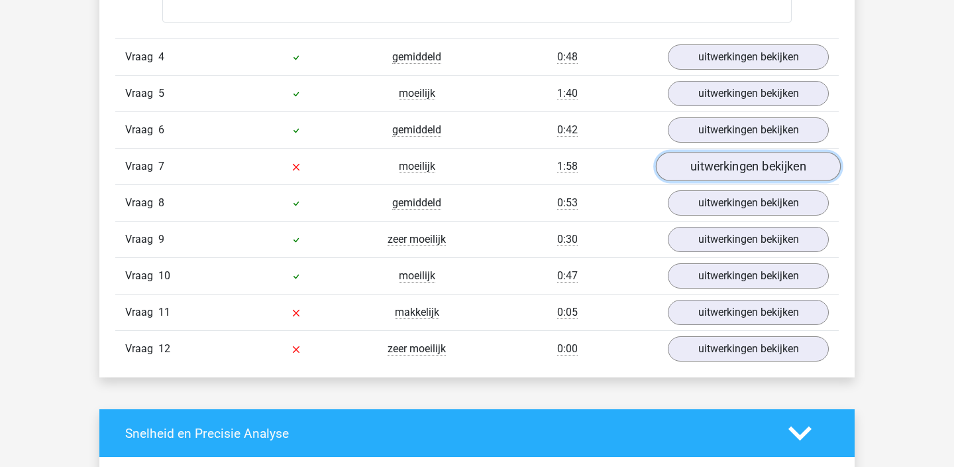
click at [700, 160] on link "uitwerkingen bekijken" at bounding box center [748, 166] width 185 height 29
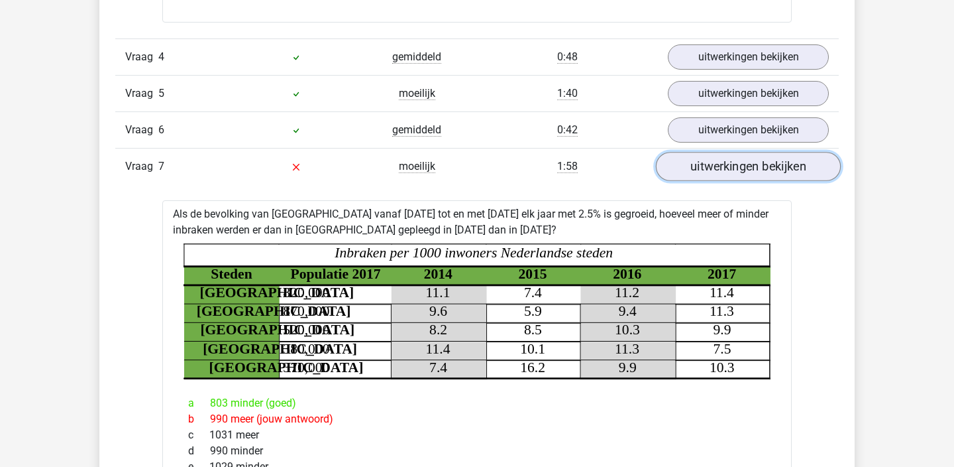
click at [700, 164] on link "uitwerkingen bekijken" at bounding box center [748, 166] width 185 height 29
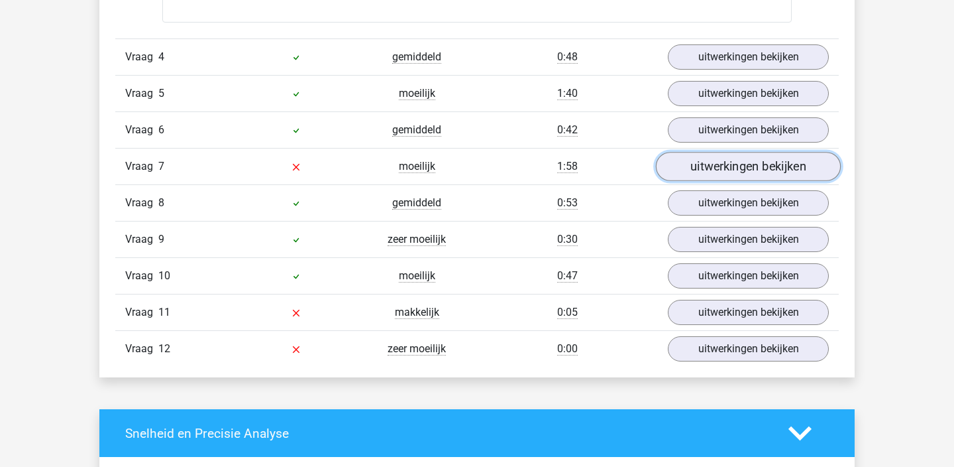
click at [700, 164] on link "uitwerkingen bekijken" at bounding box center [748, 166] width 185 height 29
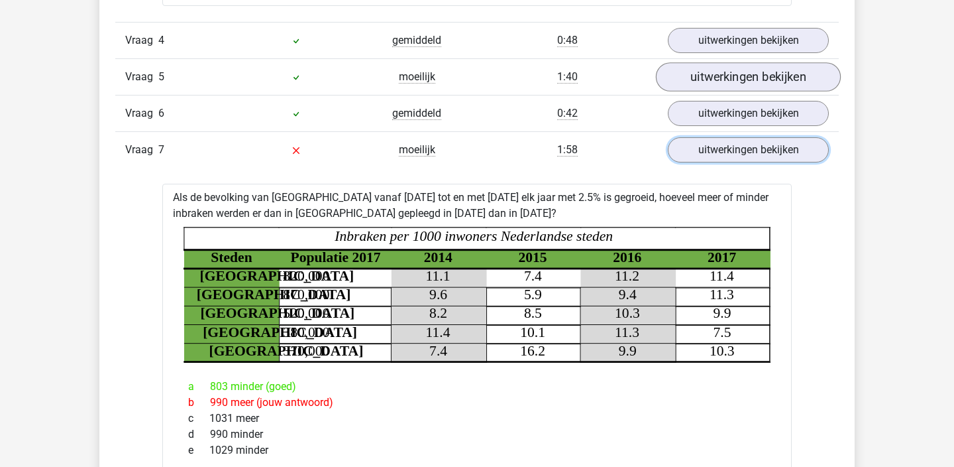
scroll to position [3069, 0]
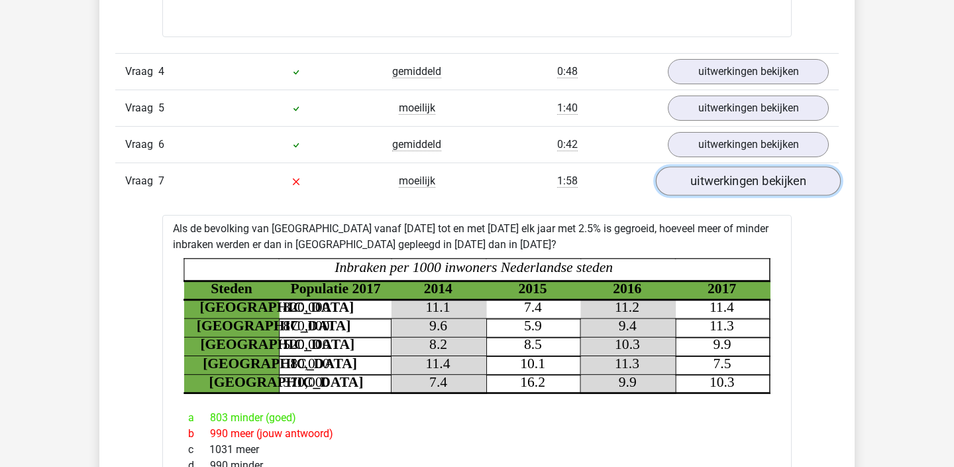
click at [732, 172] on link "uitwerkingen bekijken" at bounding box center [748, 181] width 185 height 29
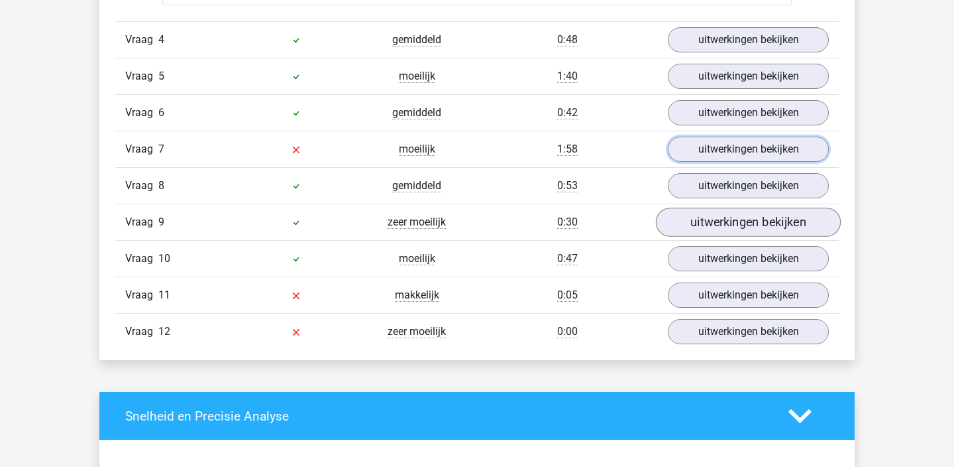
scroll to position [3095, 0]
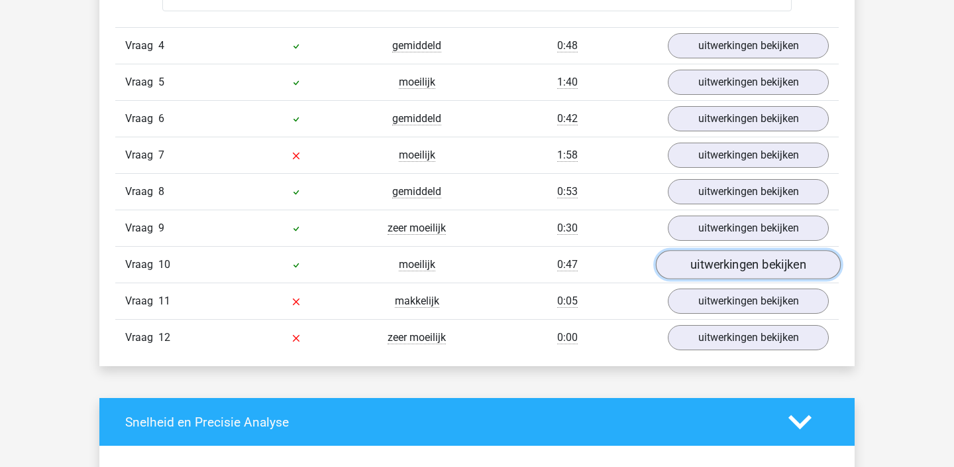
click at [687, 262] on link "uitwerkingen bekijken" at bounding box center [748, 265] width 185 height 29
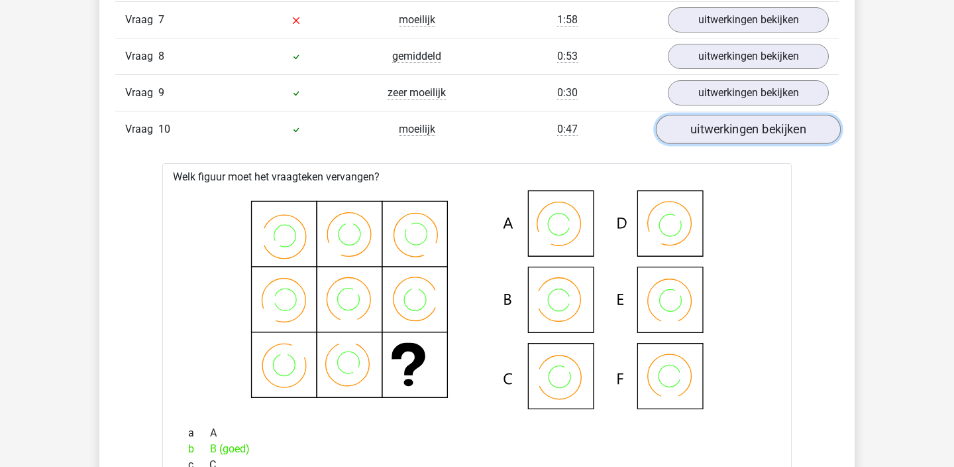
scroll to position [3230, 0]
click at [694, 133] on link "uitwerkingen bekijken" at bounding box center [748, 130] width 185 height 29
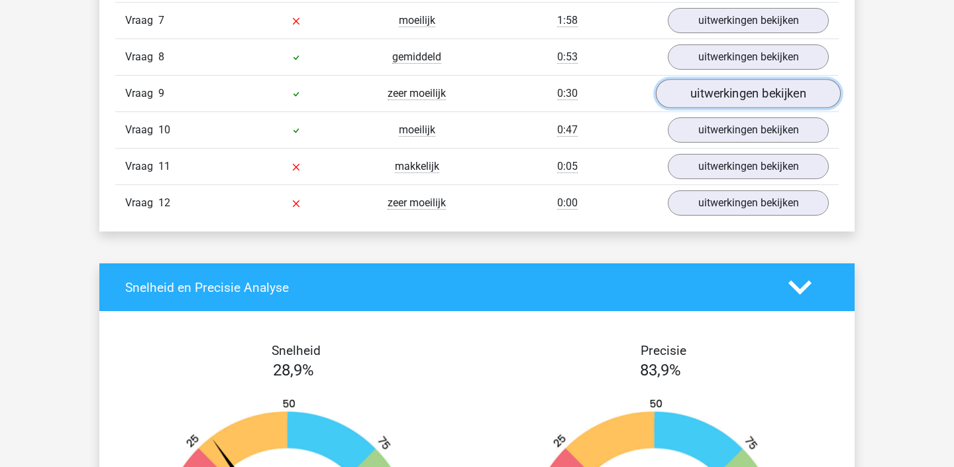
click at [691, 94] on link "uitwerkingen bekijken" at bounding box center [748, 94] width 185 height 29
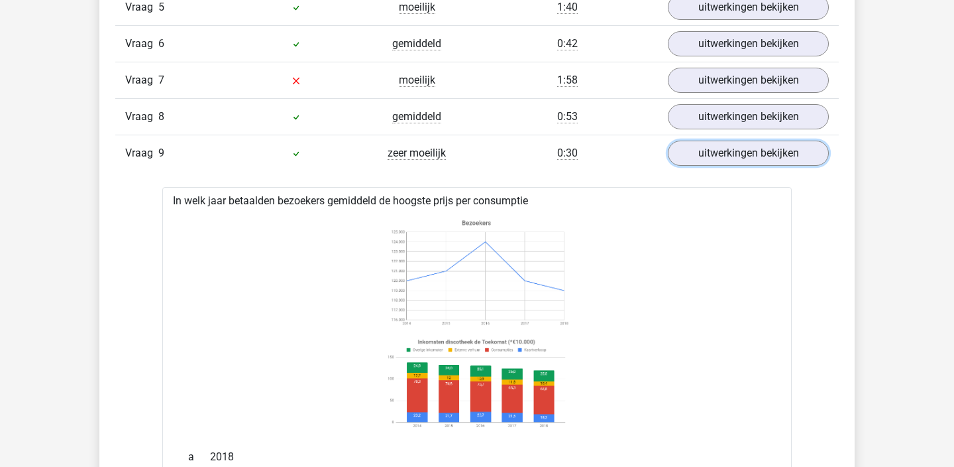
scroll to position [3171, 0]
click at [692, 150] on link "uitwerkingen bekijken" at bounding box center [748, 153] width 185 height 29
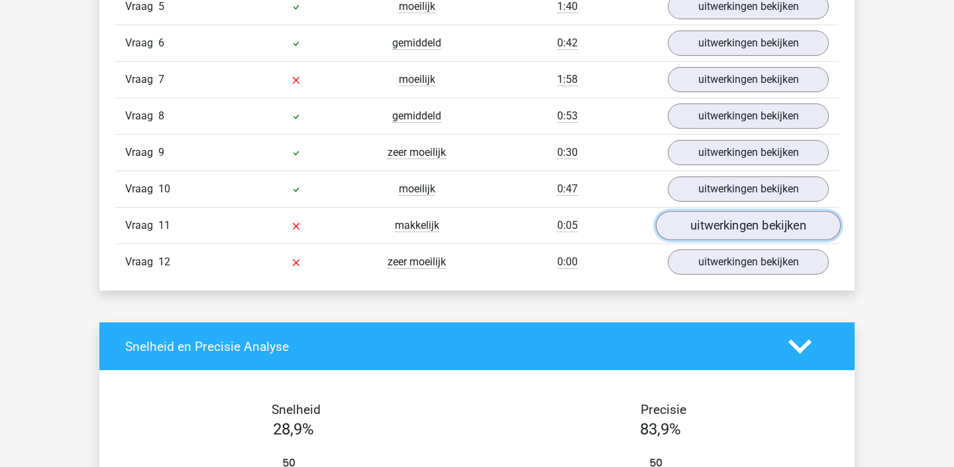
click at [691, 236] on link "uitwerkingen bekijken" at bounding box center [748, 225] width 185 height 29
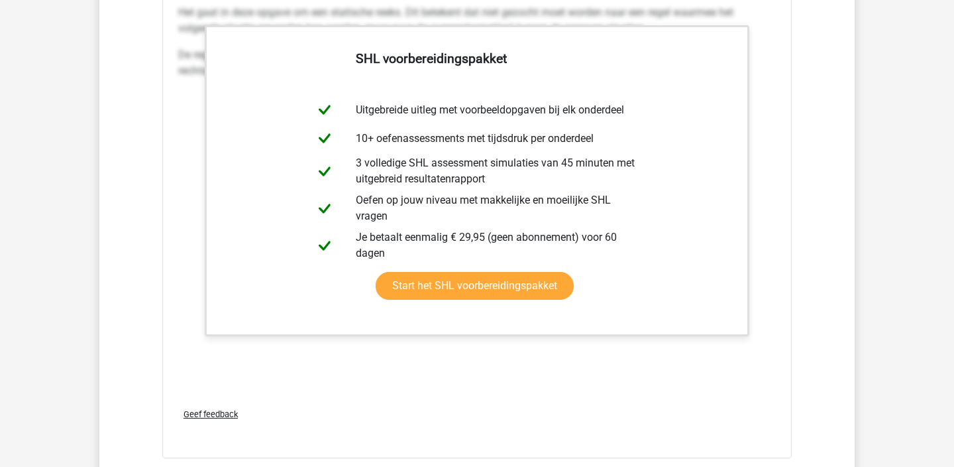
scroll to position [2648, 0]
